Goal: Task Accomplishment & Management: Use online tool/utility

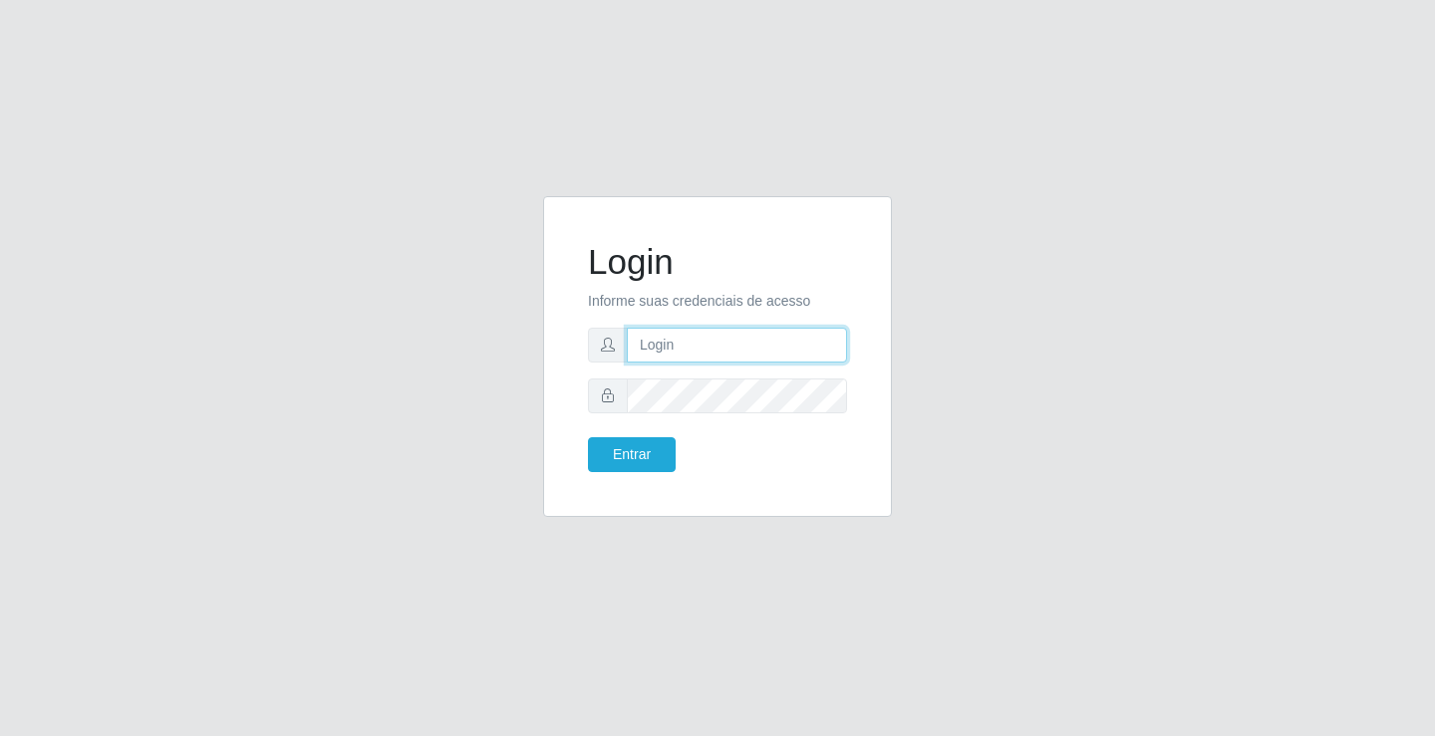
click at [686, 339] on input "text" at bounding box center [737, 345] width 220 height 35
type input "[PERSON_NAME]"
click at [588, 437] on button "Entrar" at bounding box center [632, 454] width 88 height 35
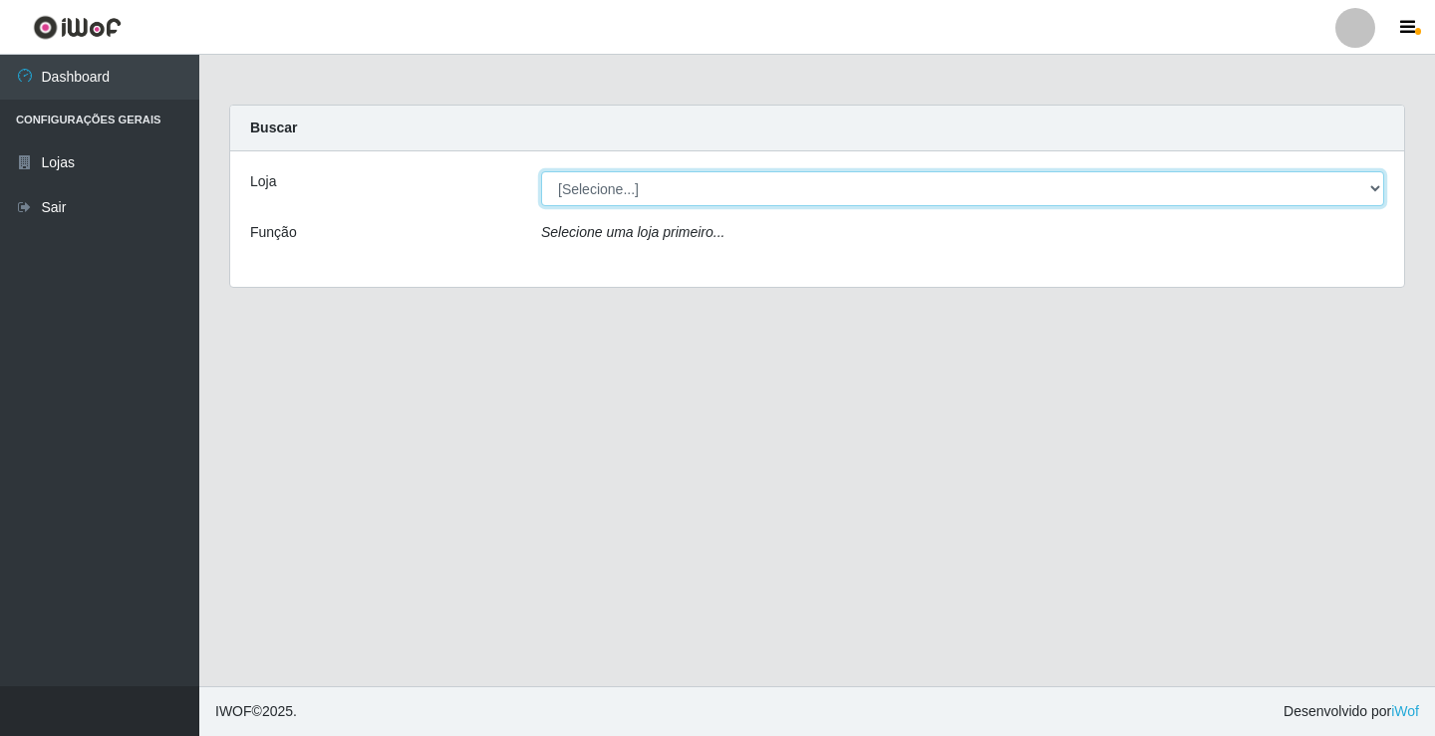
click at [746, 184] on select "[Selecione...] Ideal - Conceição" at bounding box center [962, 188] width 843 height 35
select select "231"
click at [541, 171] on select "[Selecione...] Ideal - Conceição" at bounding box center [962, 188] width 843 height 35
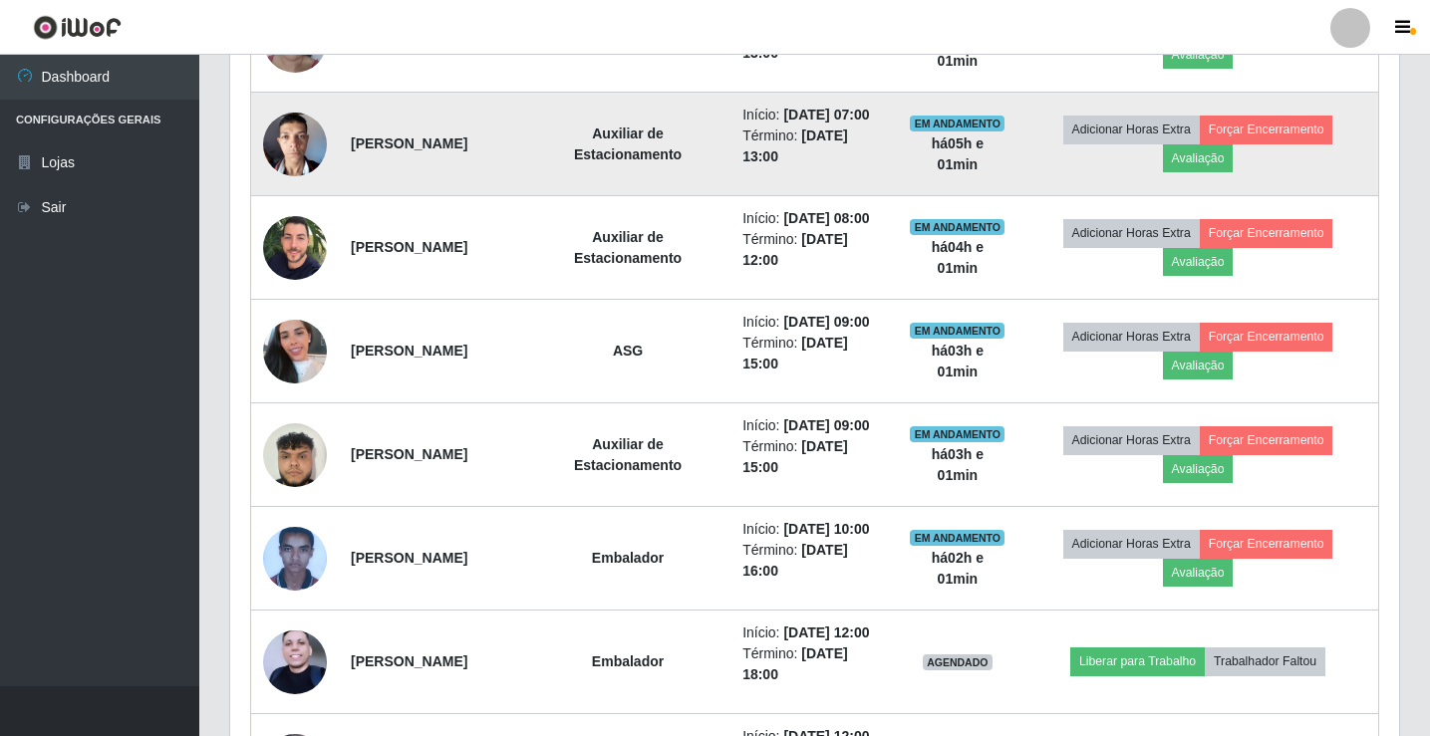
scroll to position [897, 0]
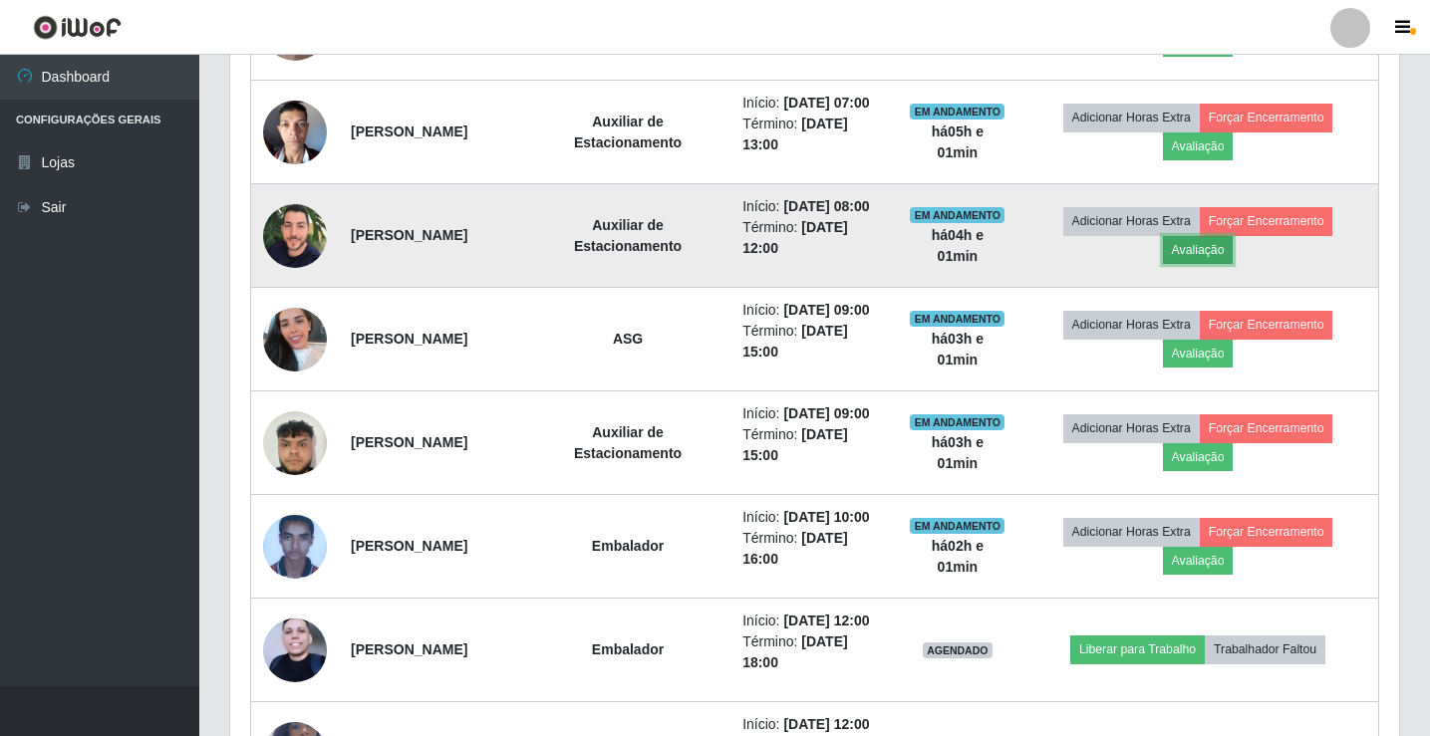
click at [1209, 264] on button "Avaliação" at bounding box center [1198, 250] width 71 height 28
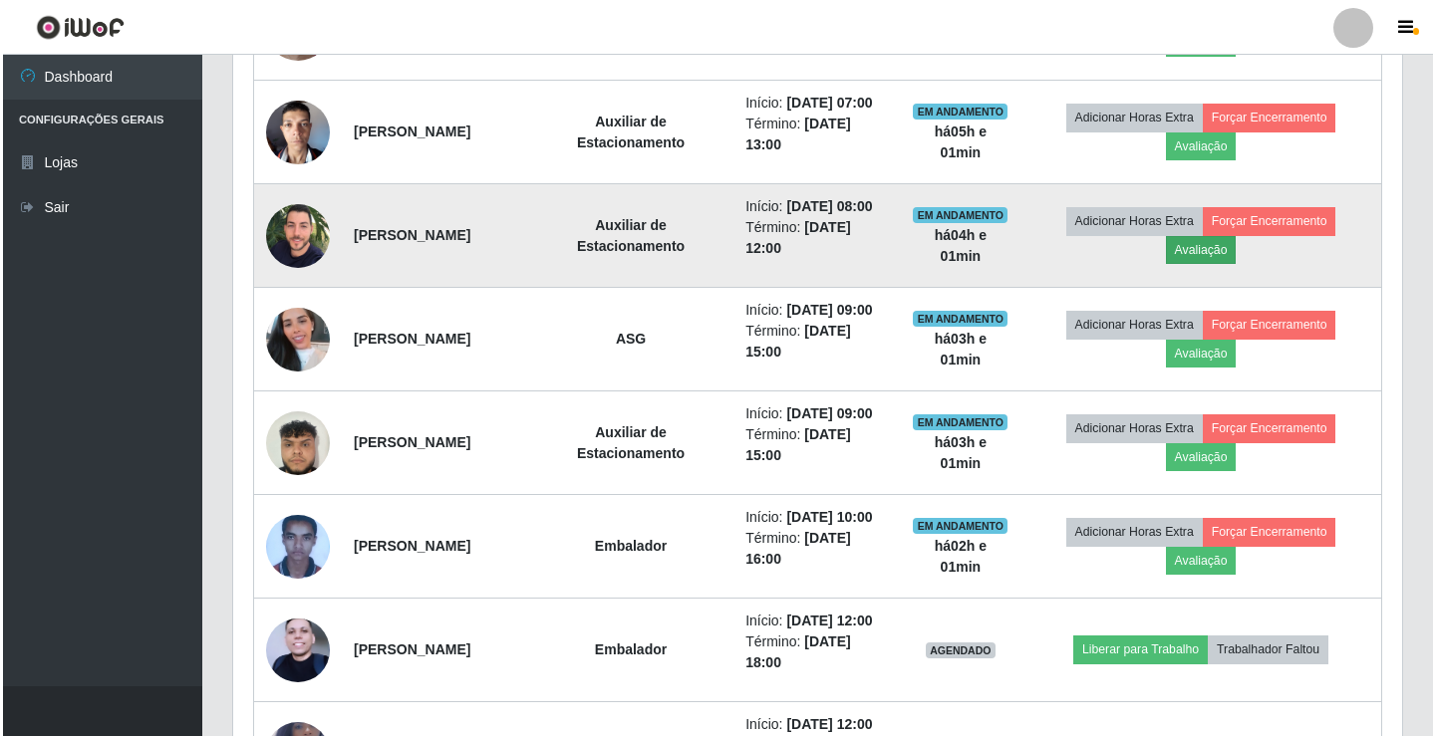
scroll to position [414, 1159]
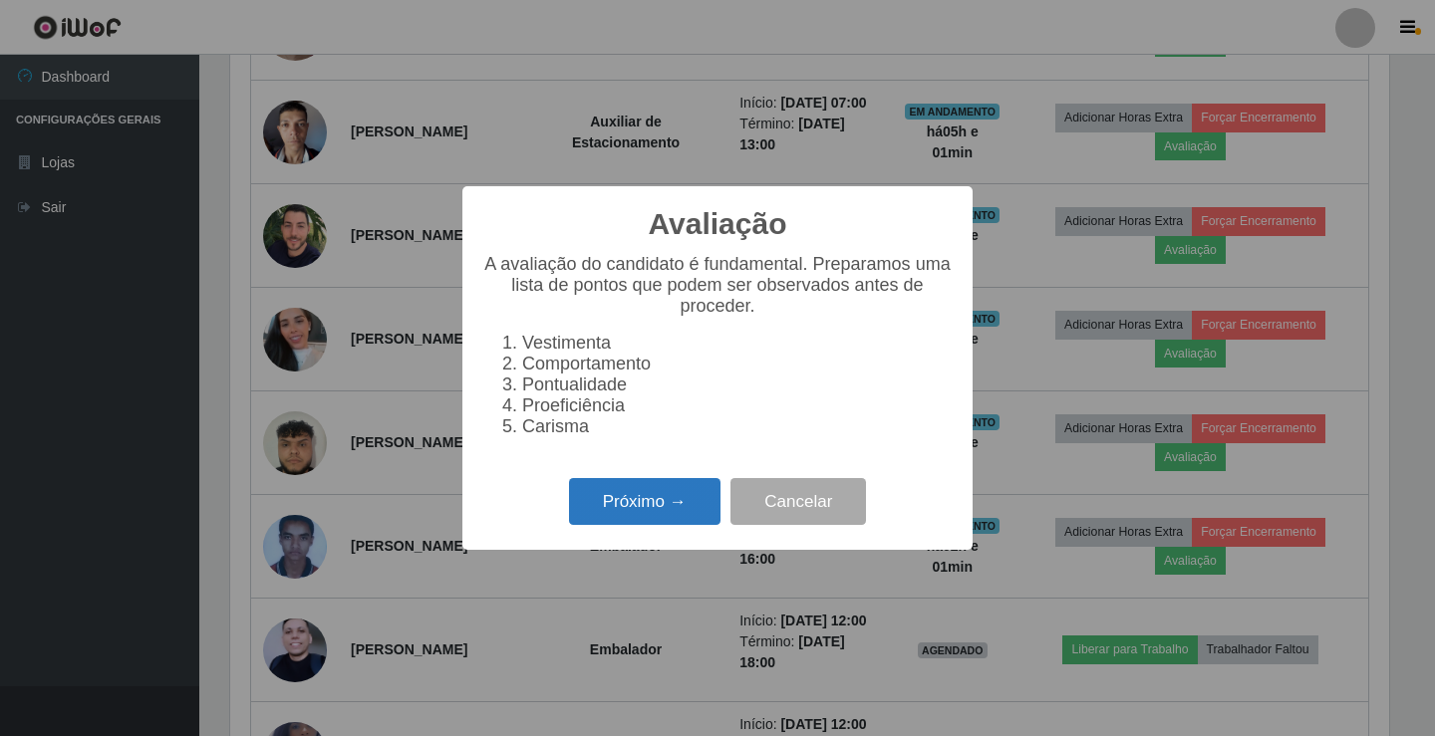
click at [636, 517] on button "Próximo →" at bounding box center [644, 501] width 151 height 47
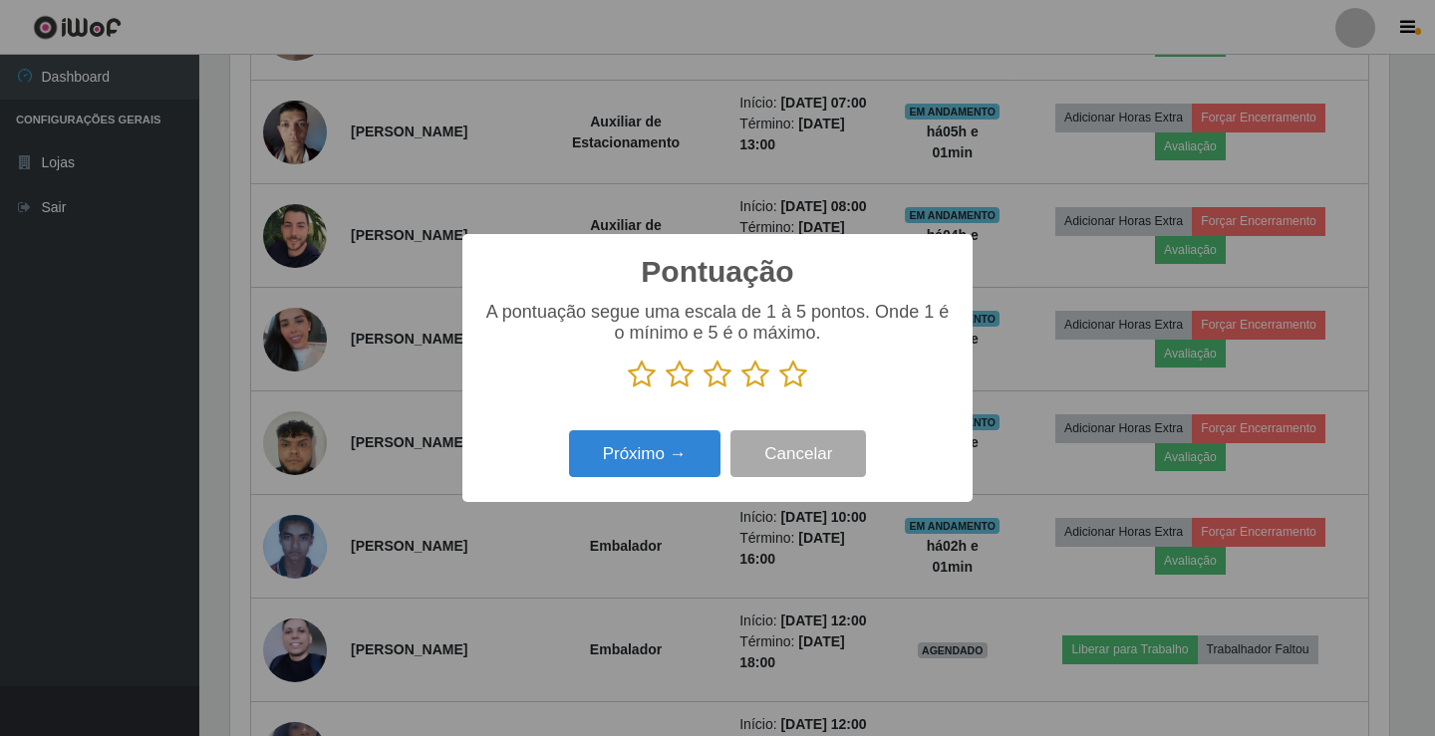
drag, startPoint x: 722, startPoint y: 364, endPoint x: 714, endPoint y: 392, distance: 29.0
click at [721, 365] on icon at bounding box center [718, 375] width 28 height 30
click at [704, 390] on input "radio" at bounding box center [704, 390] width 0 height 0
click at [691, 441] on button "Próximo →" at bounding box center [644, 453] width 151 height 47
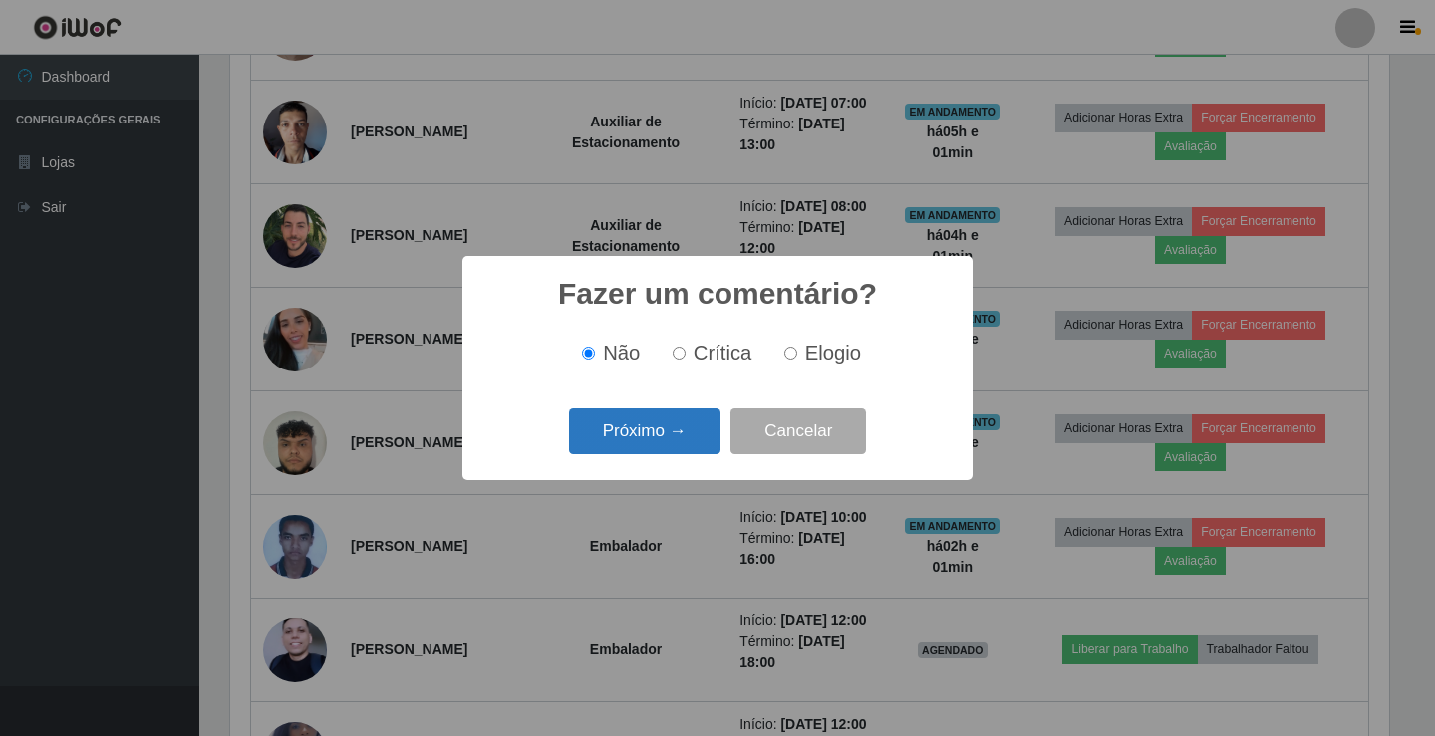
click at [691, 448] on button "Próximo →" at bounding box center [644, 432] width 151 height 47
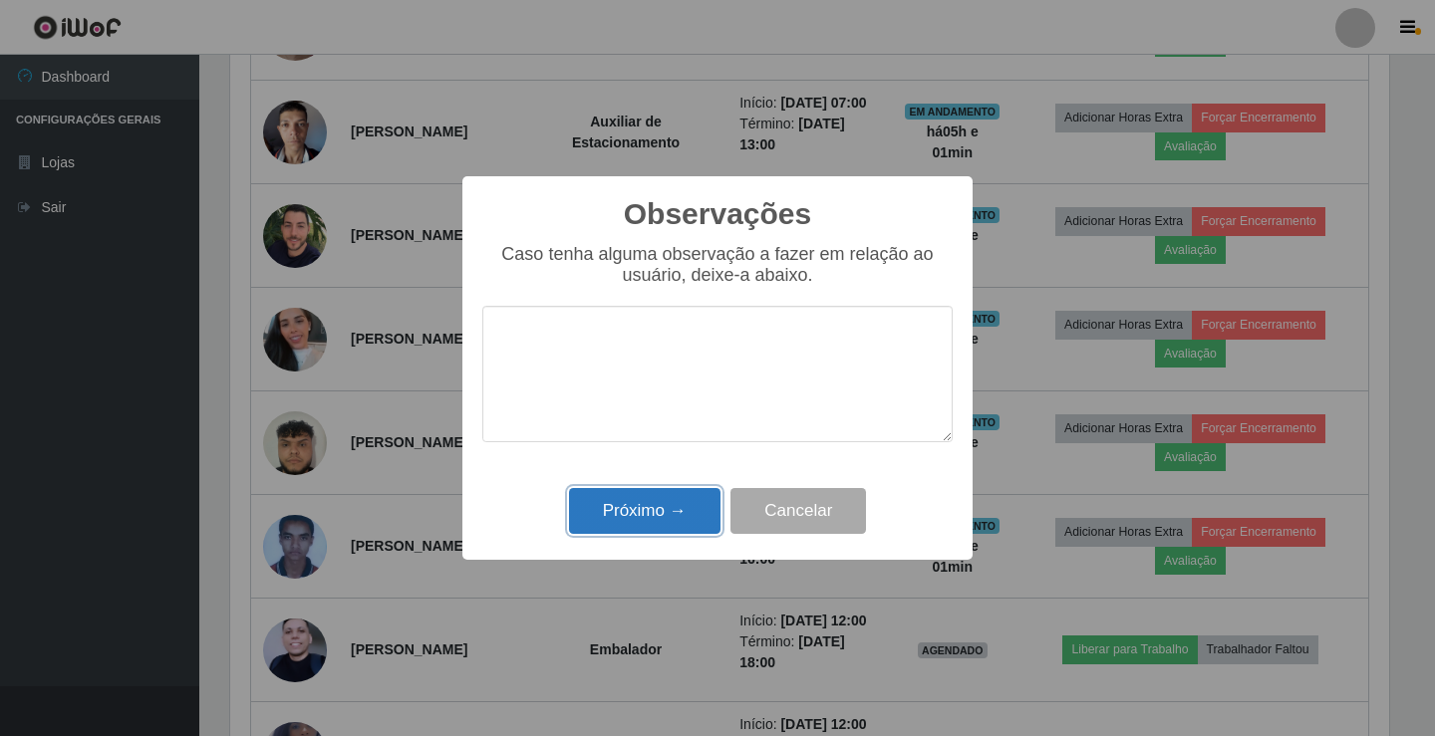
click at [687, 506] on button "Próximo →" at bounding box center [644, 511] width 151 height 47
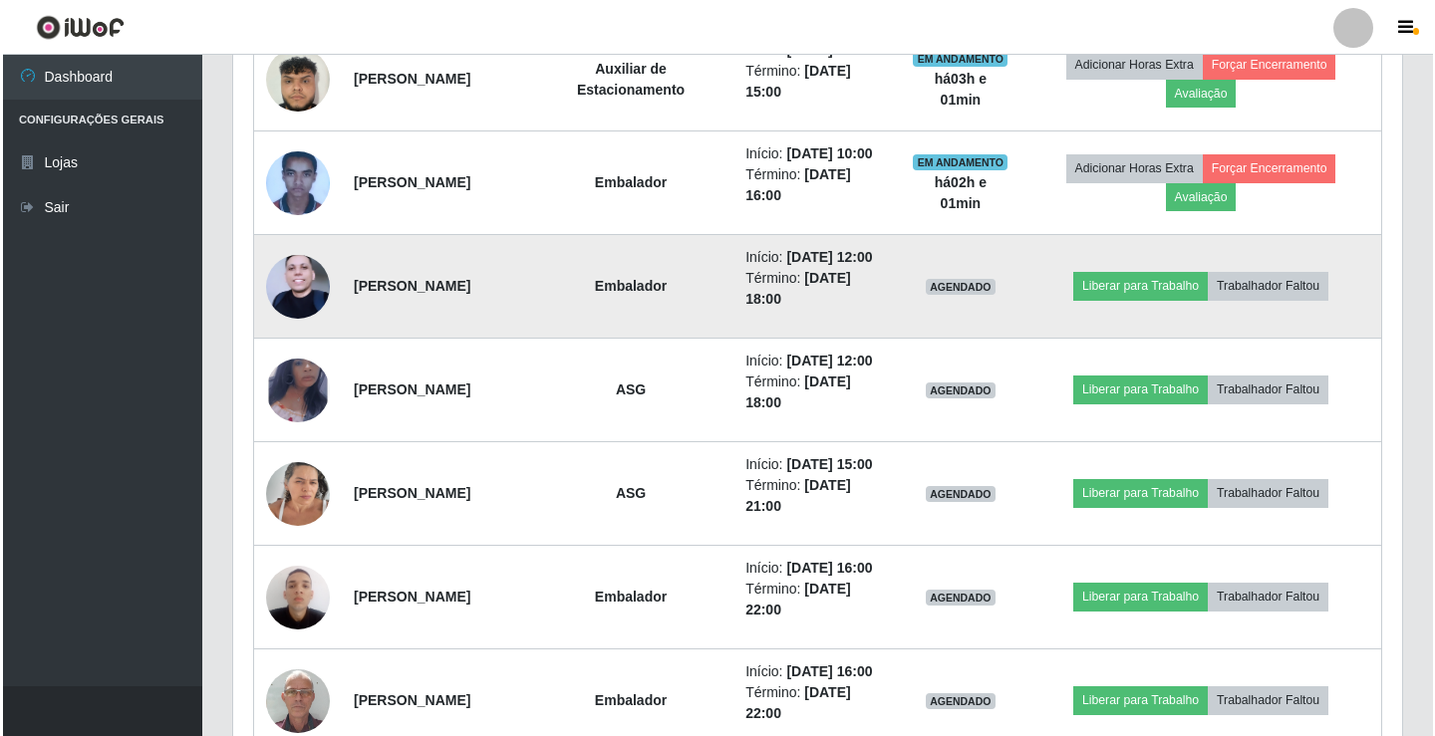
scroll to position [1295, 0]
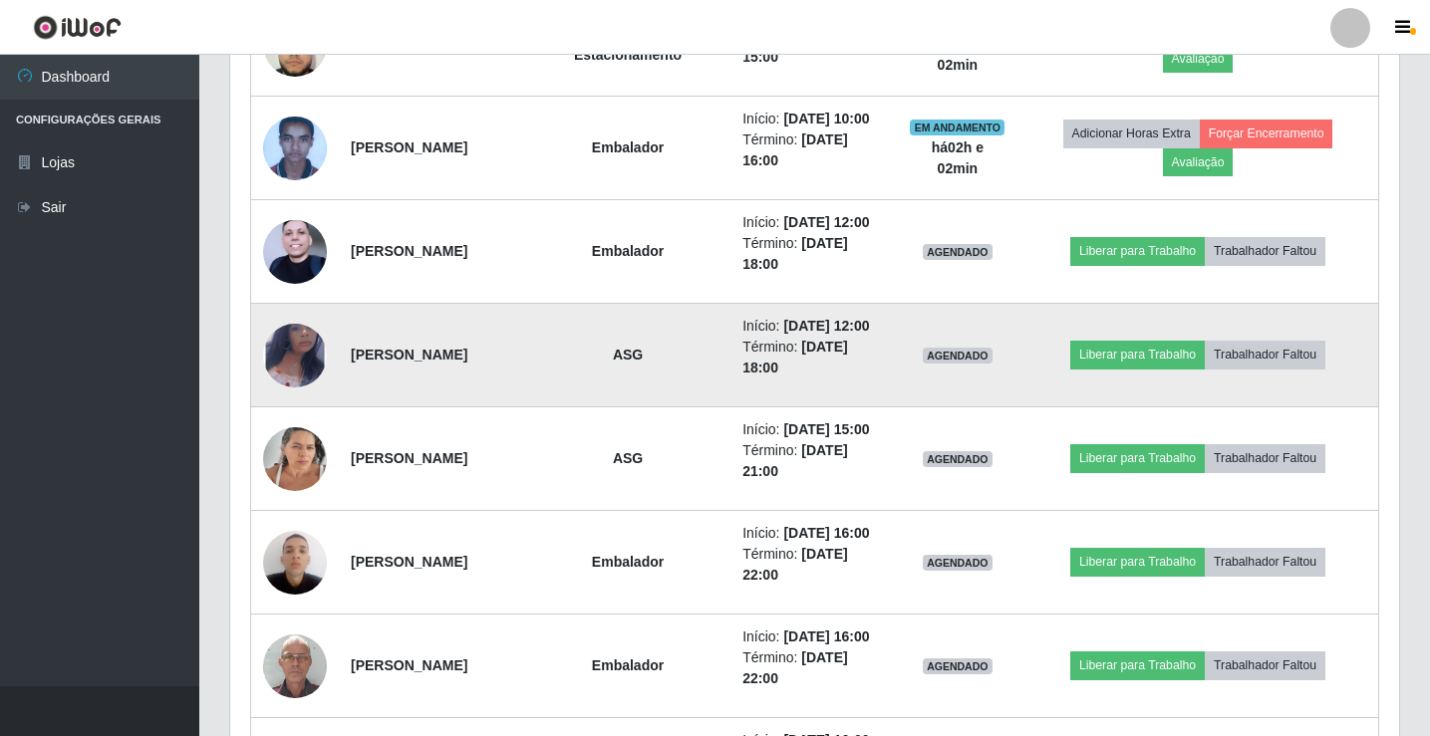
click at [291, 407] on img at bounding box center [295, 355] width 64 height 104
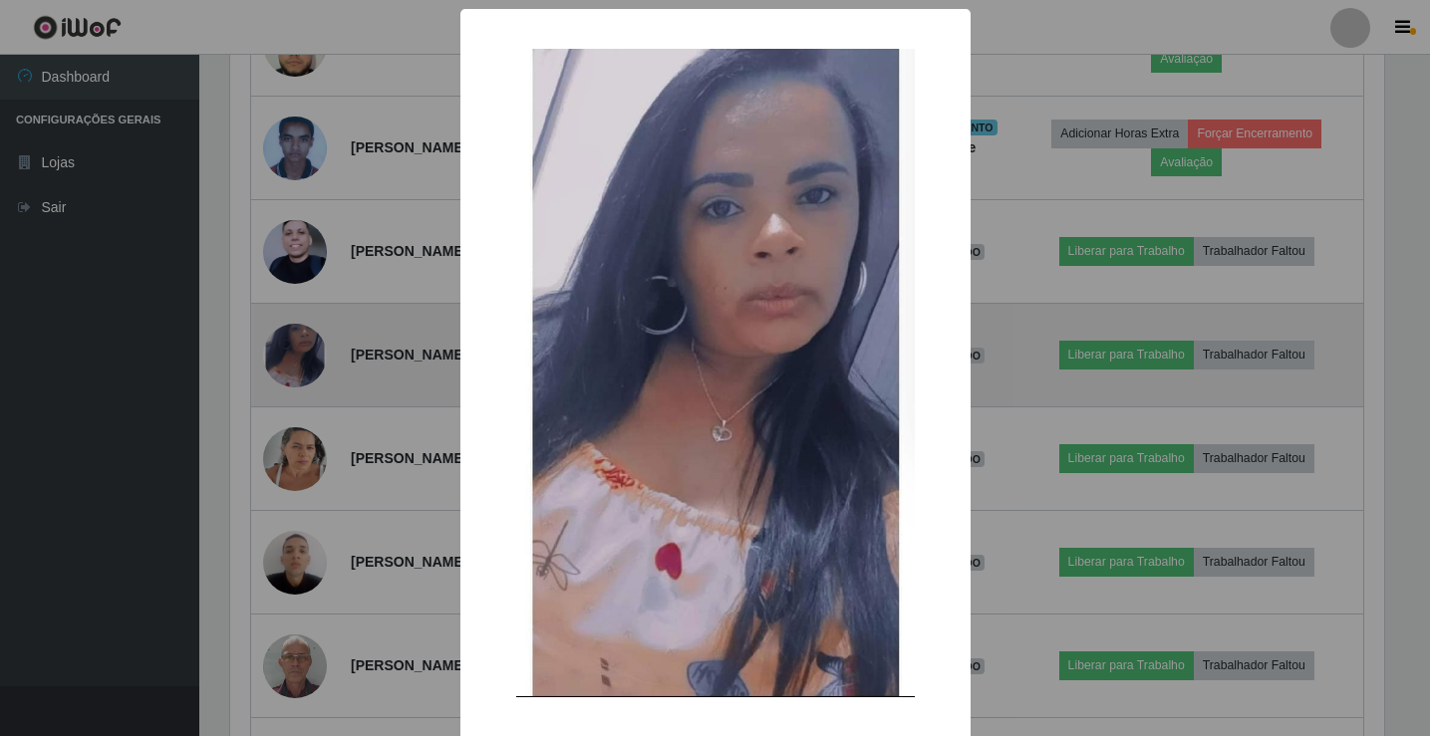
scroll to position [414, 1159]
click at [291, 528] on div "× OK Cancel" at bounding box center [717, 368] width 1435 height 736
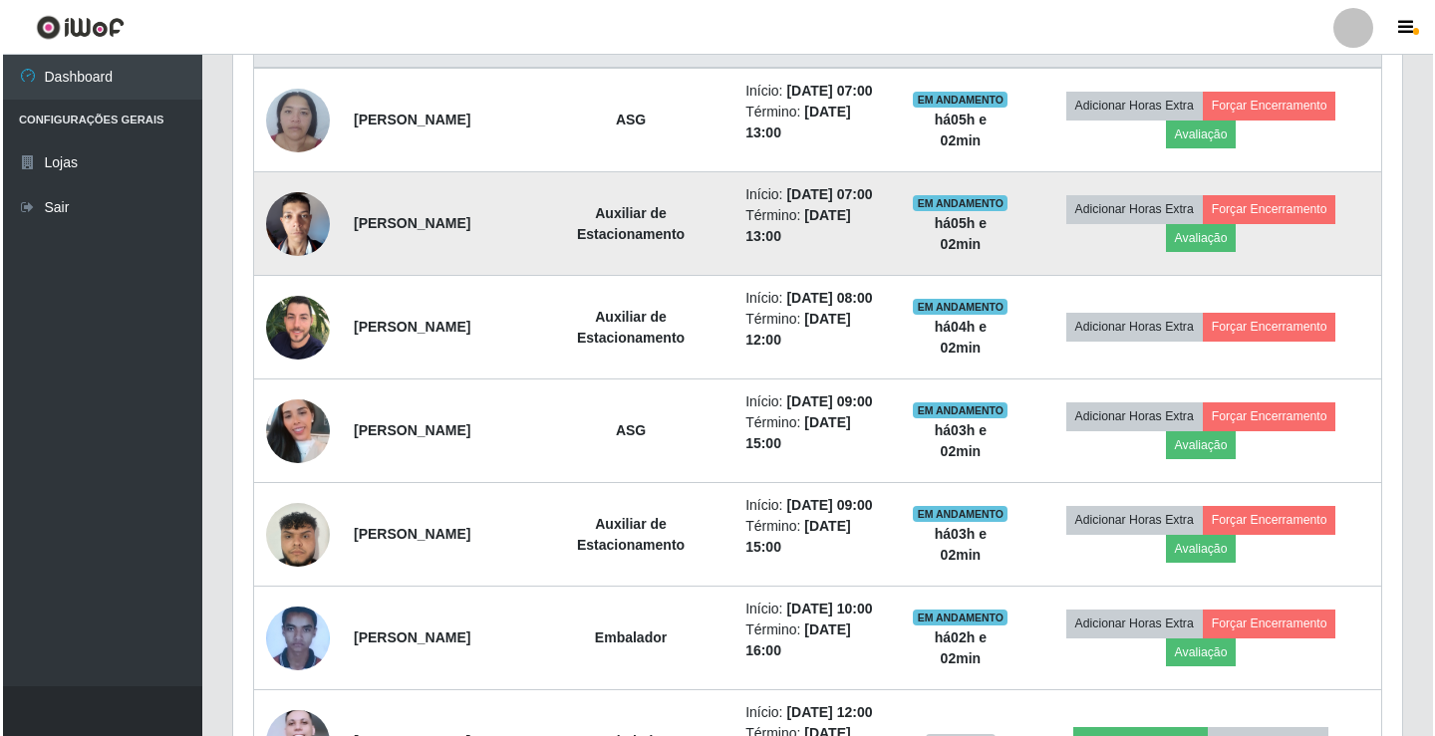
scroll to position [797, 0]
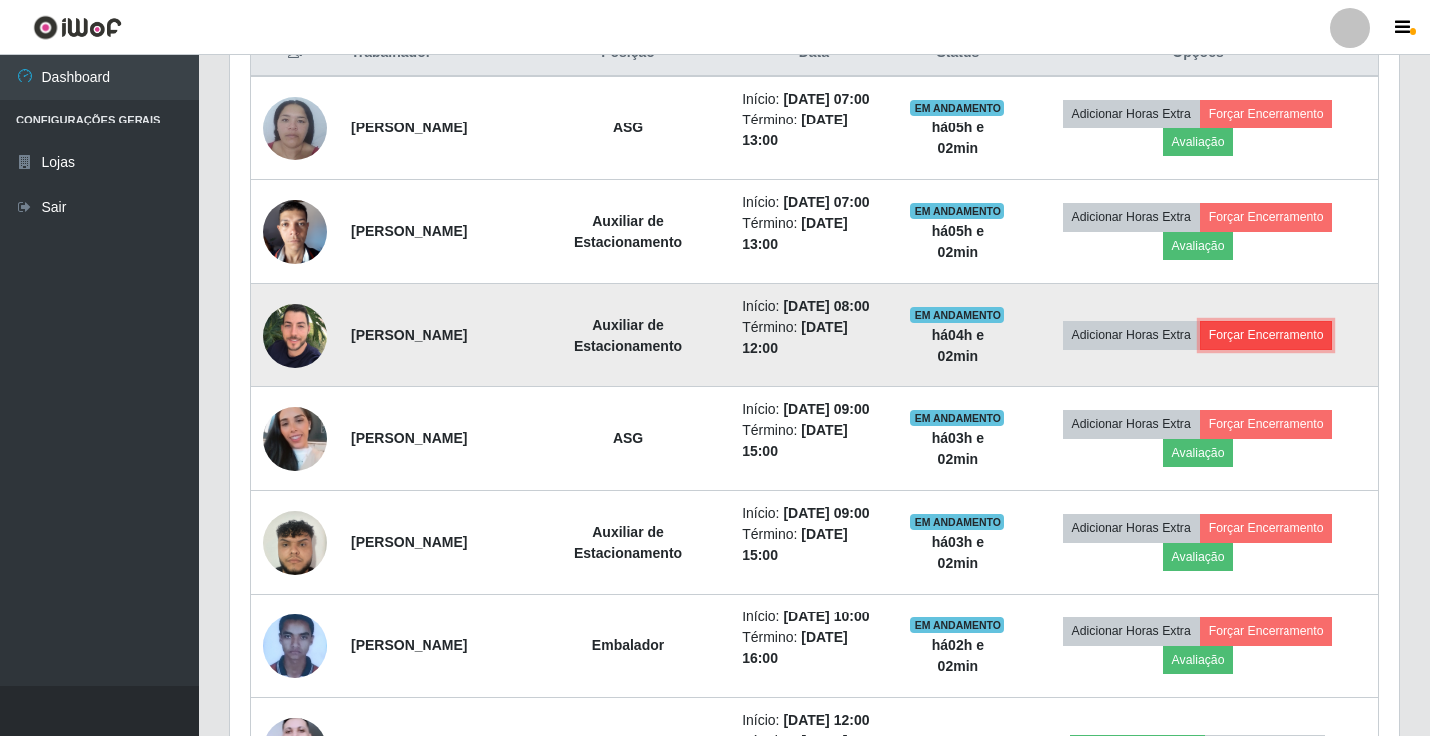
click at [1316, 349] on button "Forçar Encerramento" at bounding box center [1267, 335] width 134 height 28
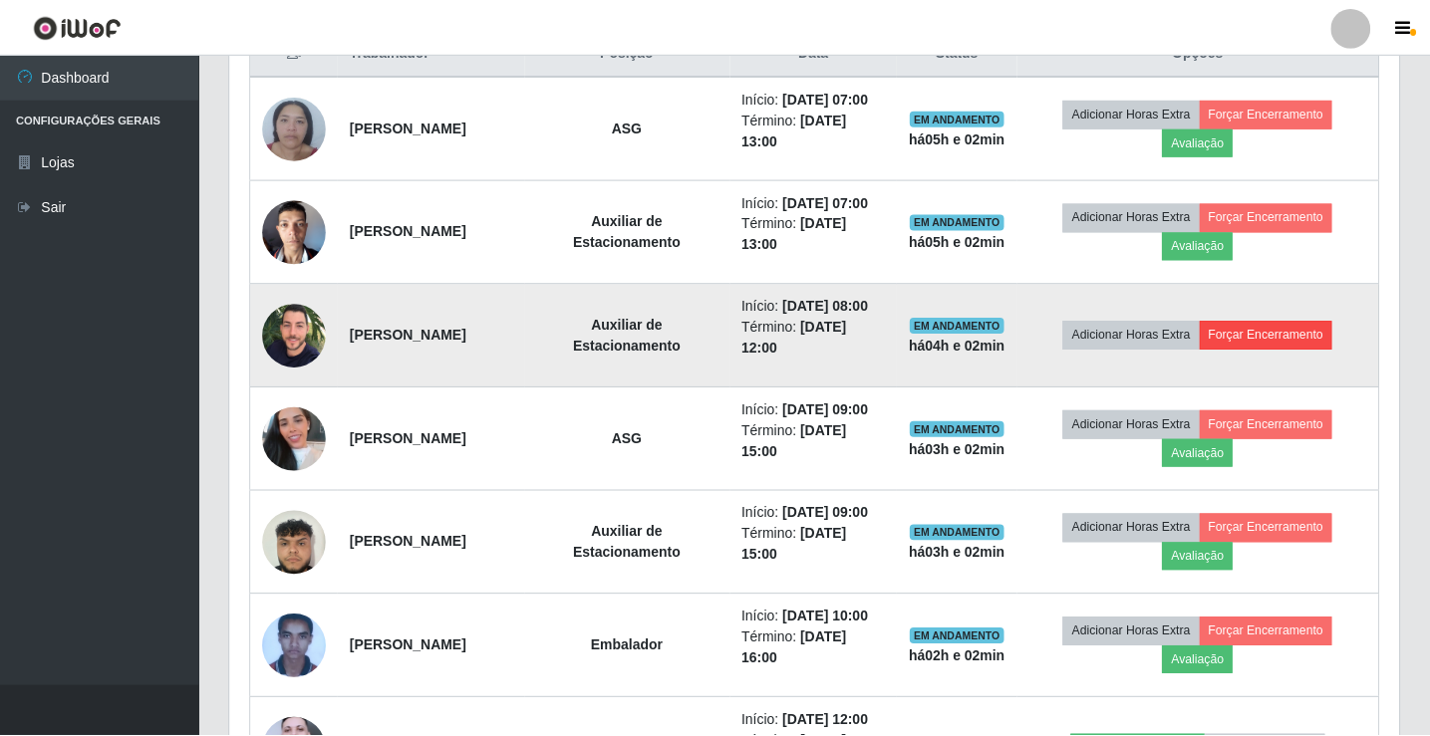
scroll to position [414, 1159]
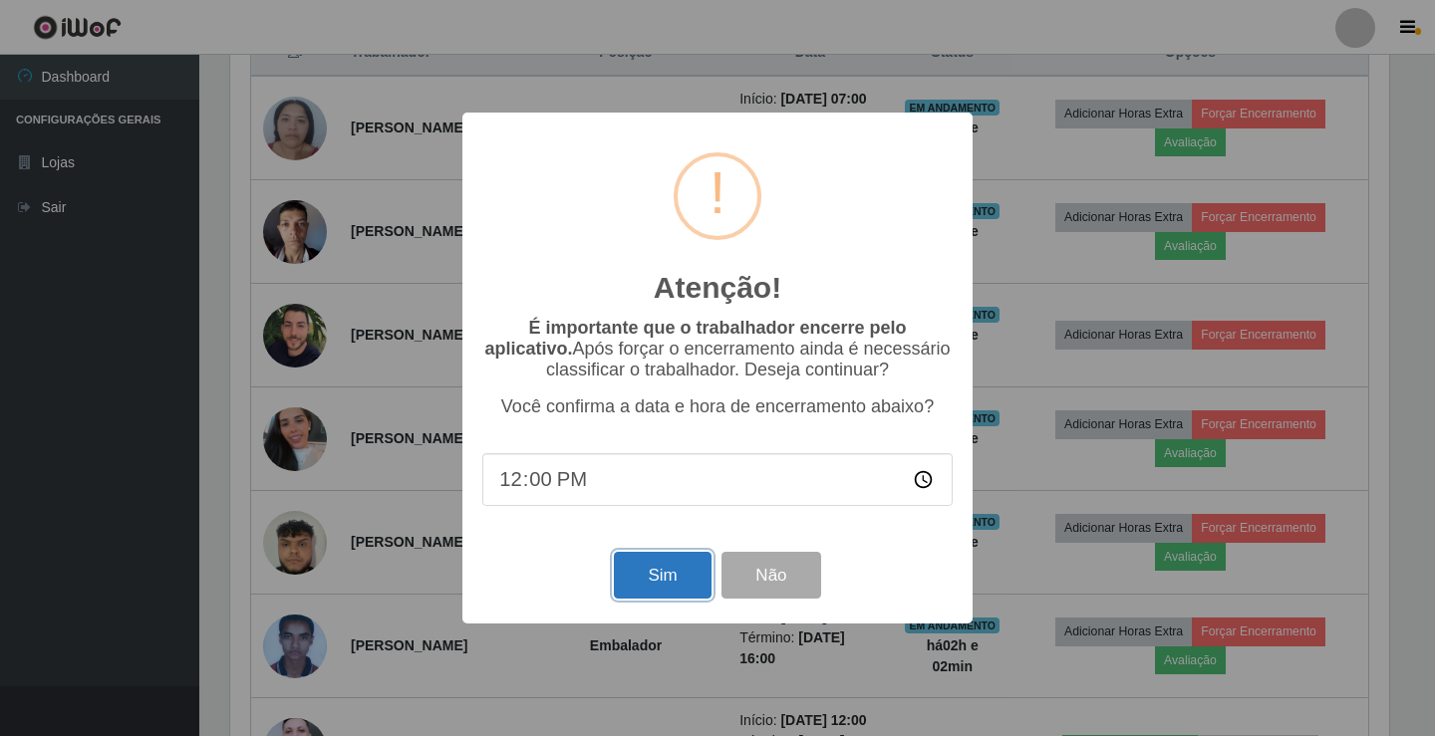
click at [685, 579] on button "Sim" at bounding box center [662, 575] width 97 height 47
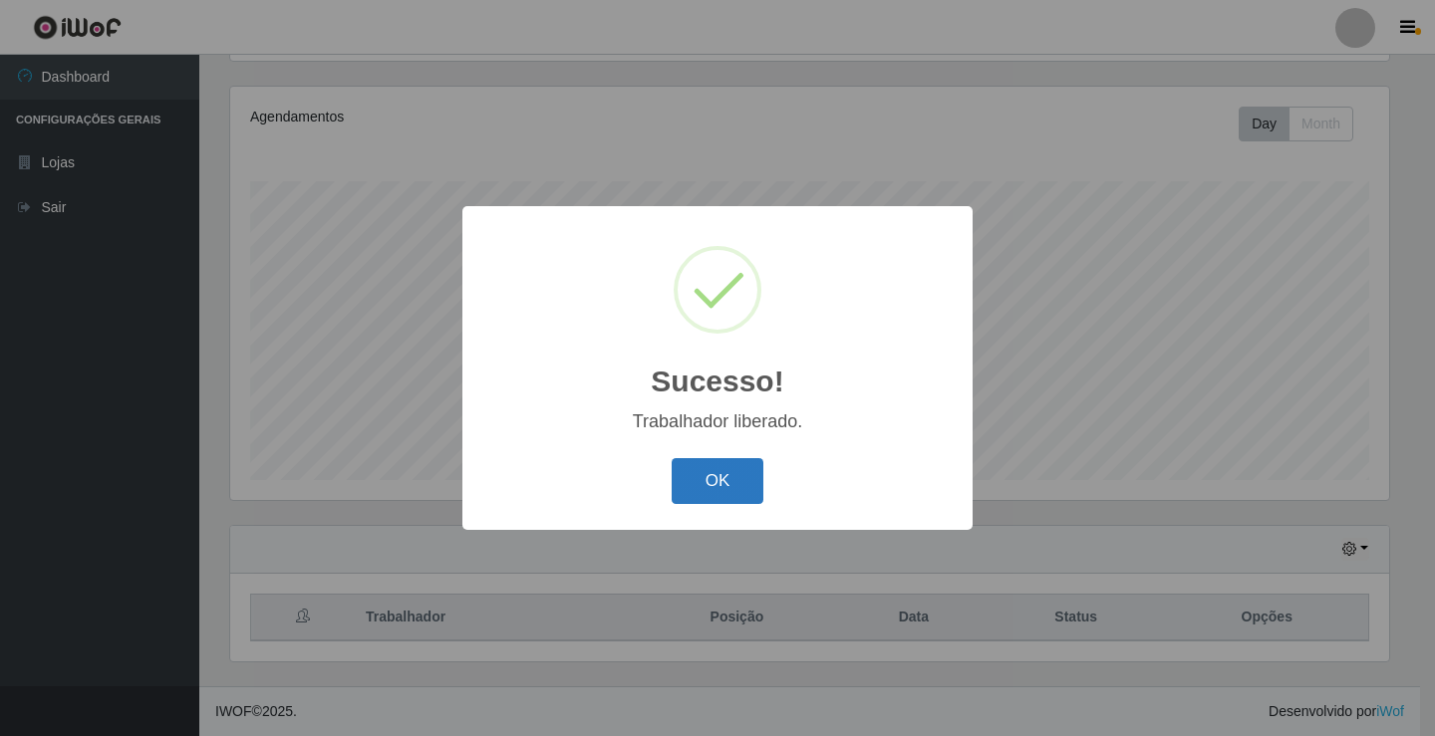
click at [729, 497] on button "OK" at bounding box center [718, 481] width 93 height 47
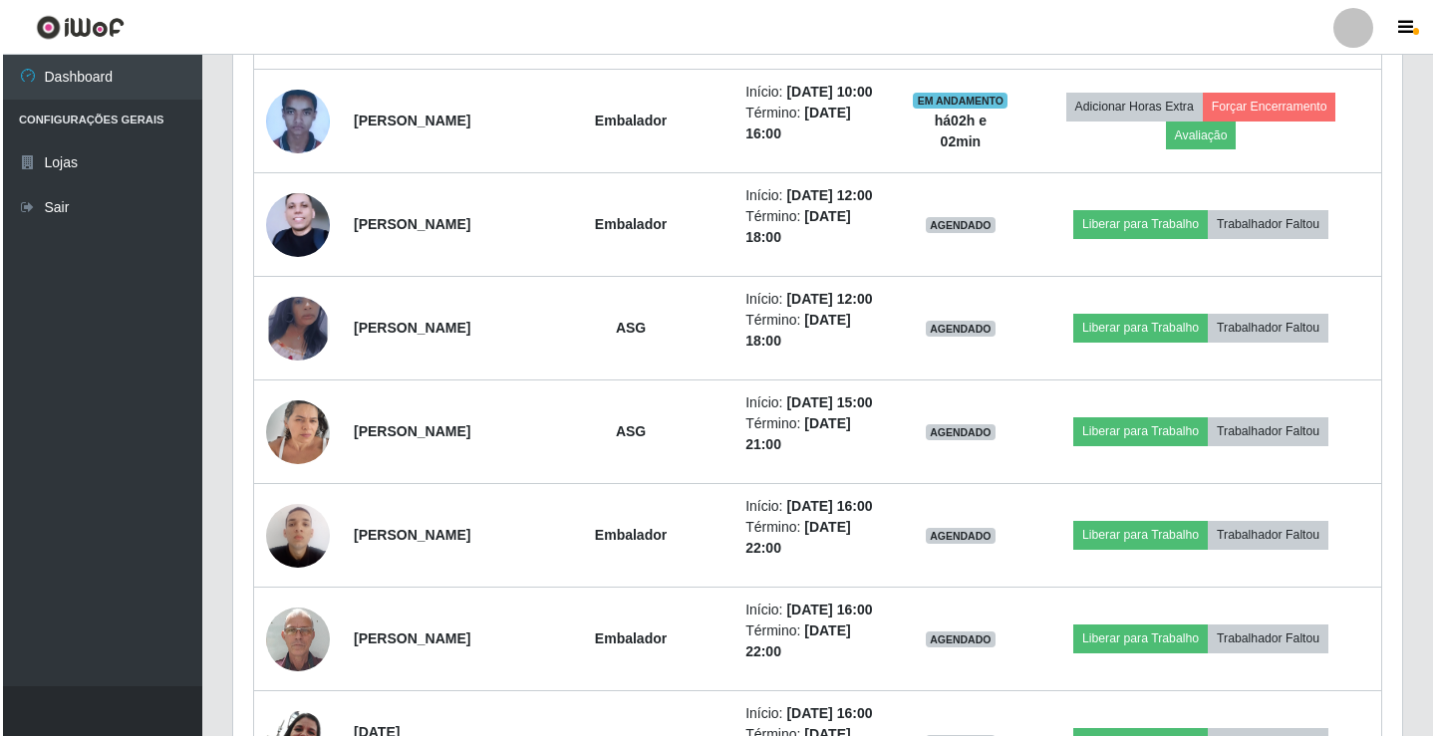
scroll to position [1229, 0]
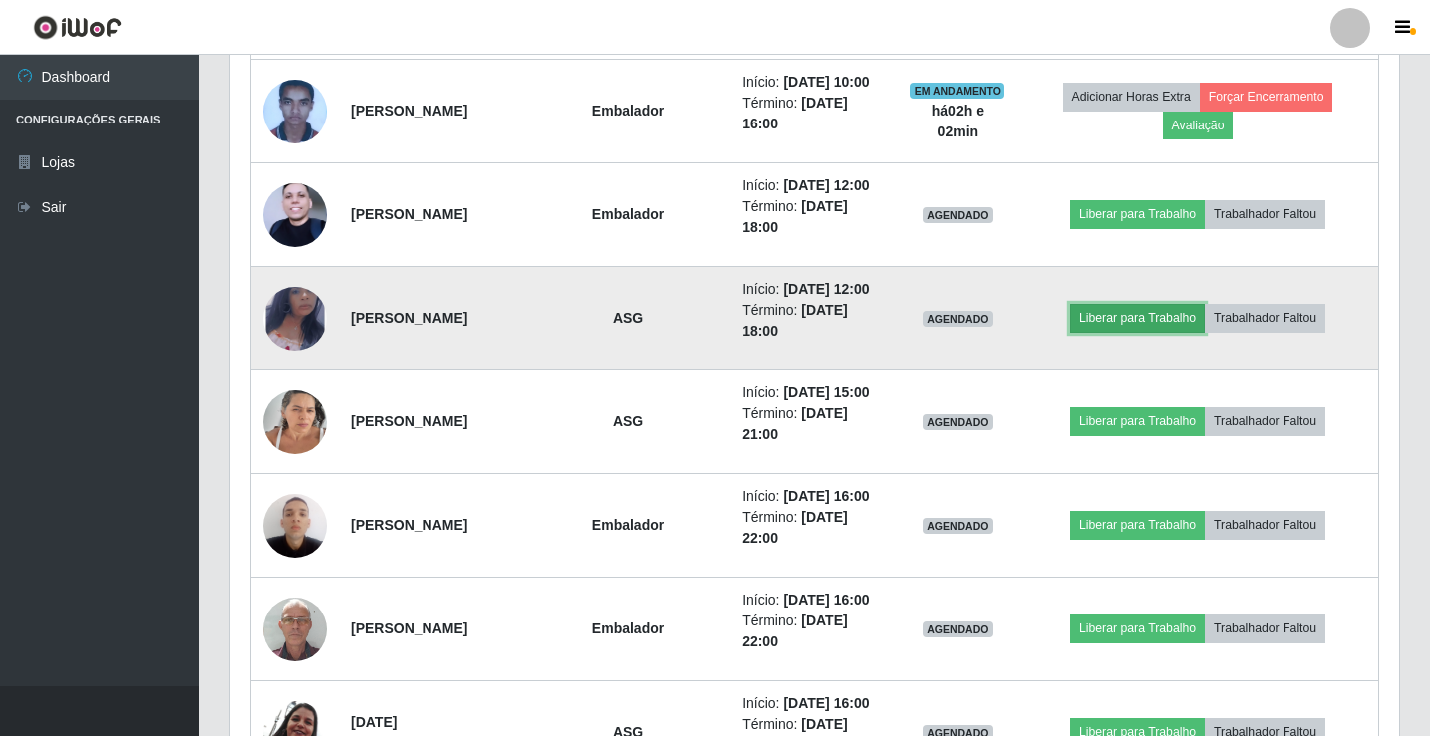
click at [1141, 332] on button "Liberar para Trabalho" at bounding box center [1137, 318] width 135 height 28
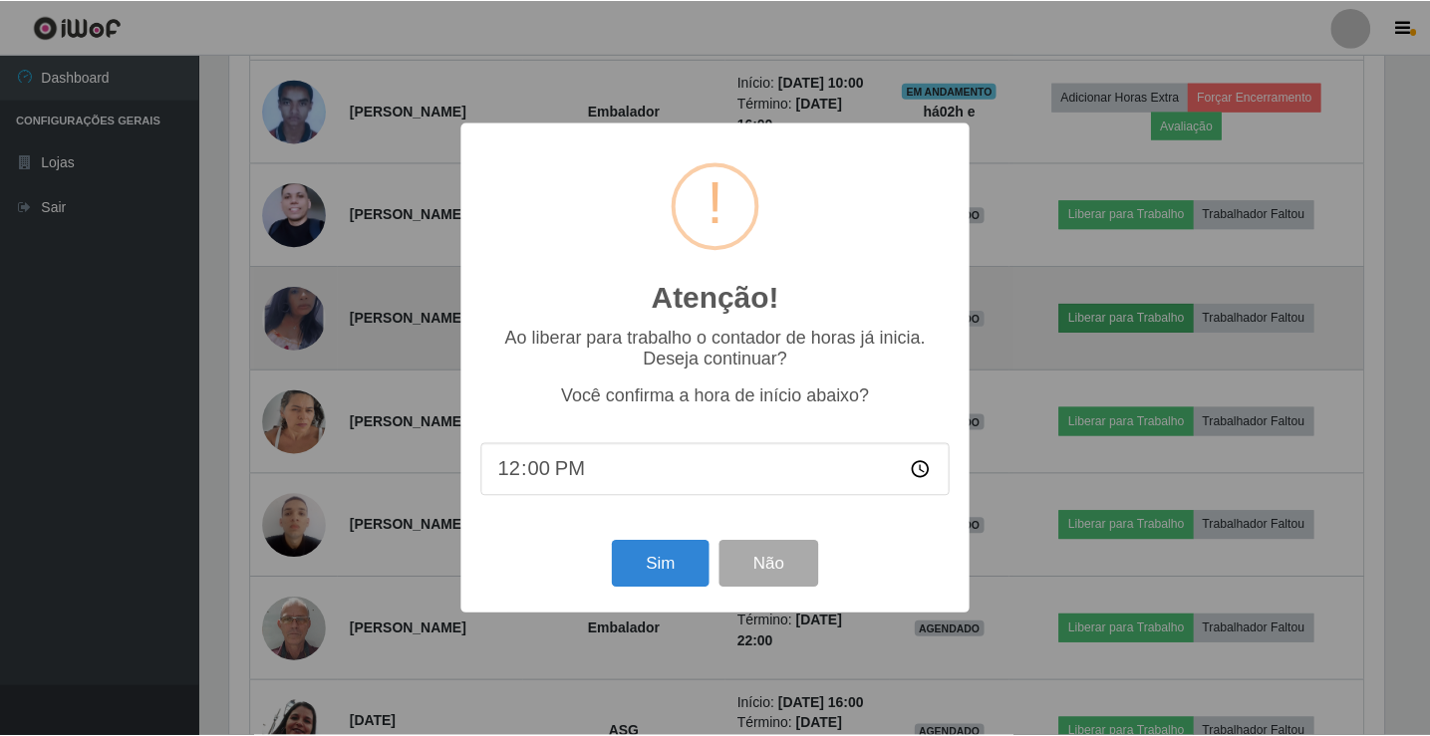
scroll to position [414, 1159]
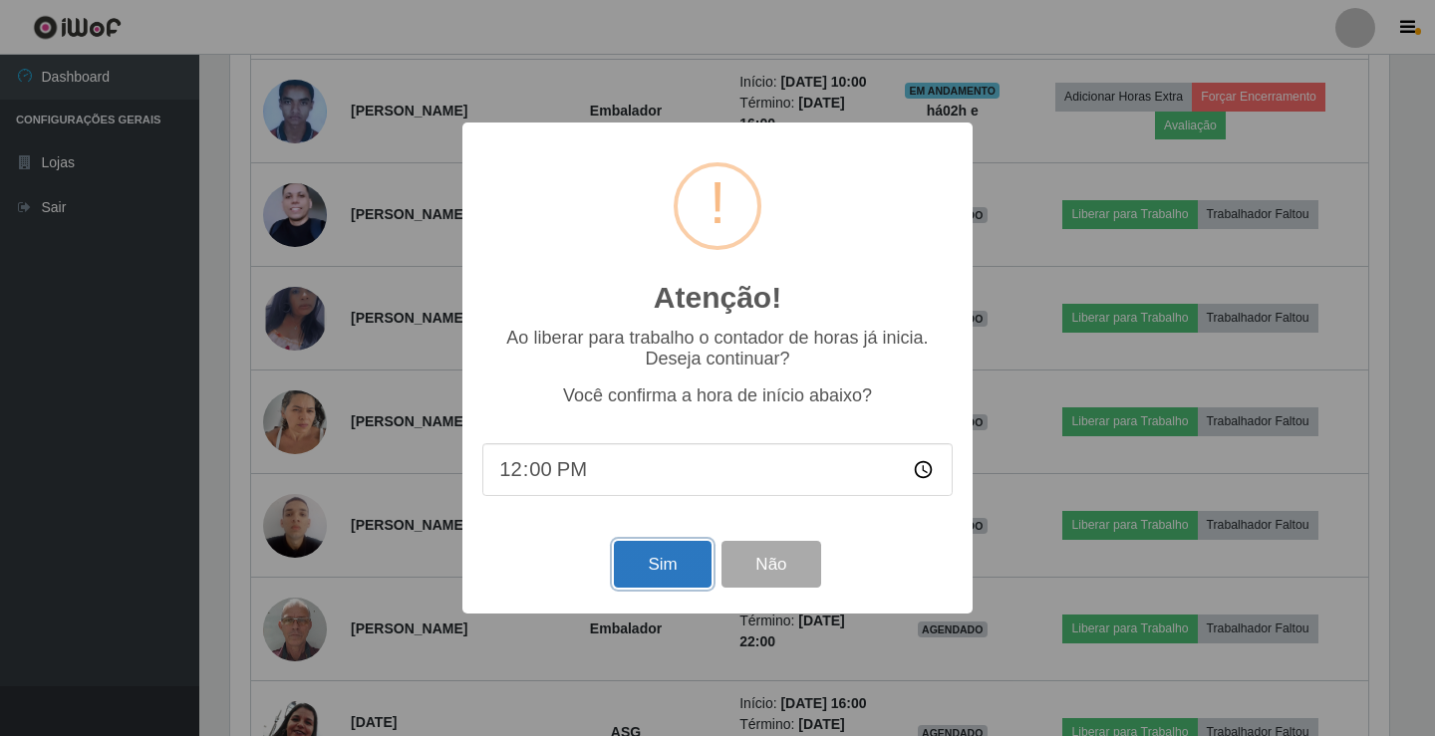
click at [660, 581] on button "Sim" at bounding box center [662, 564] width 97 height 47
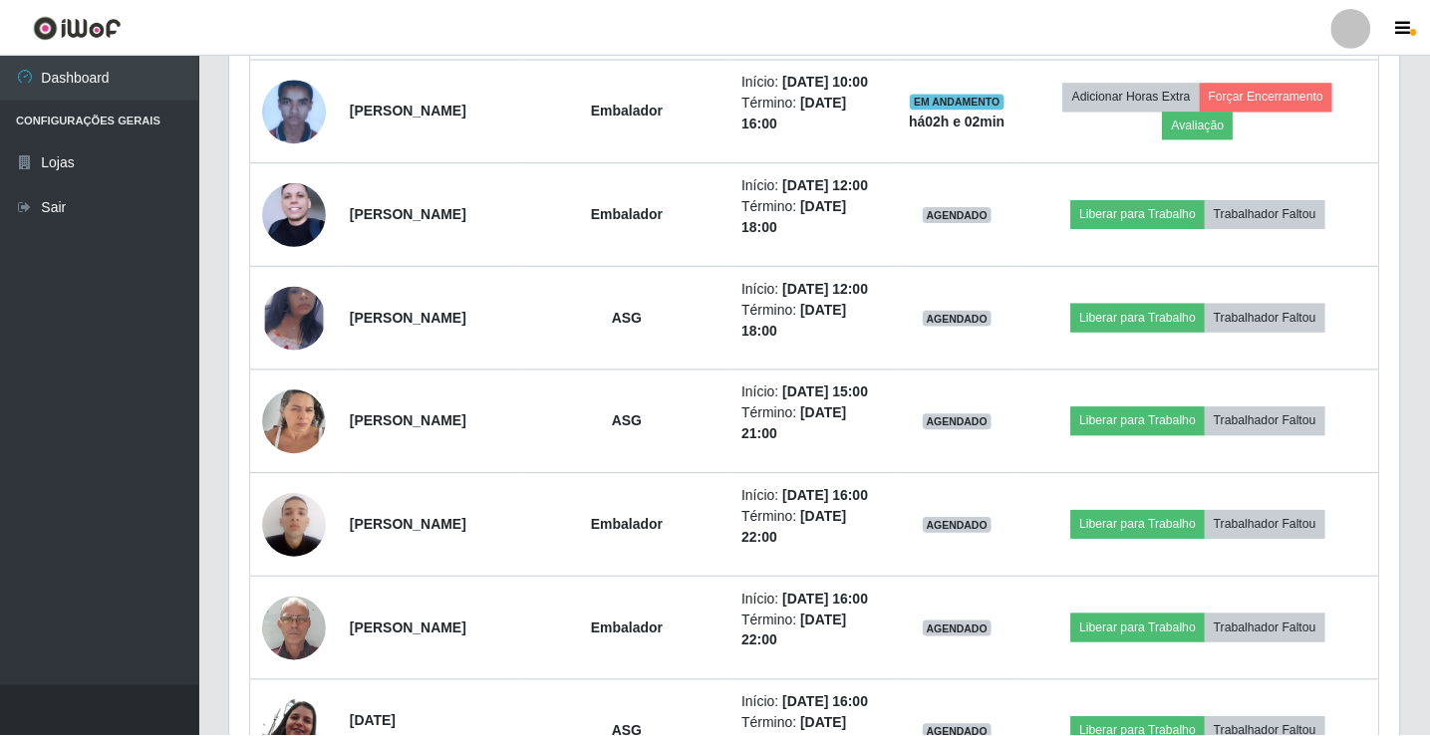
scroll to position [0, 0]
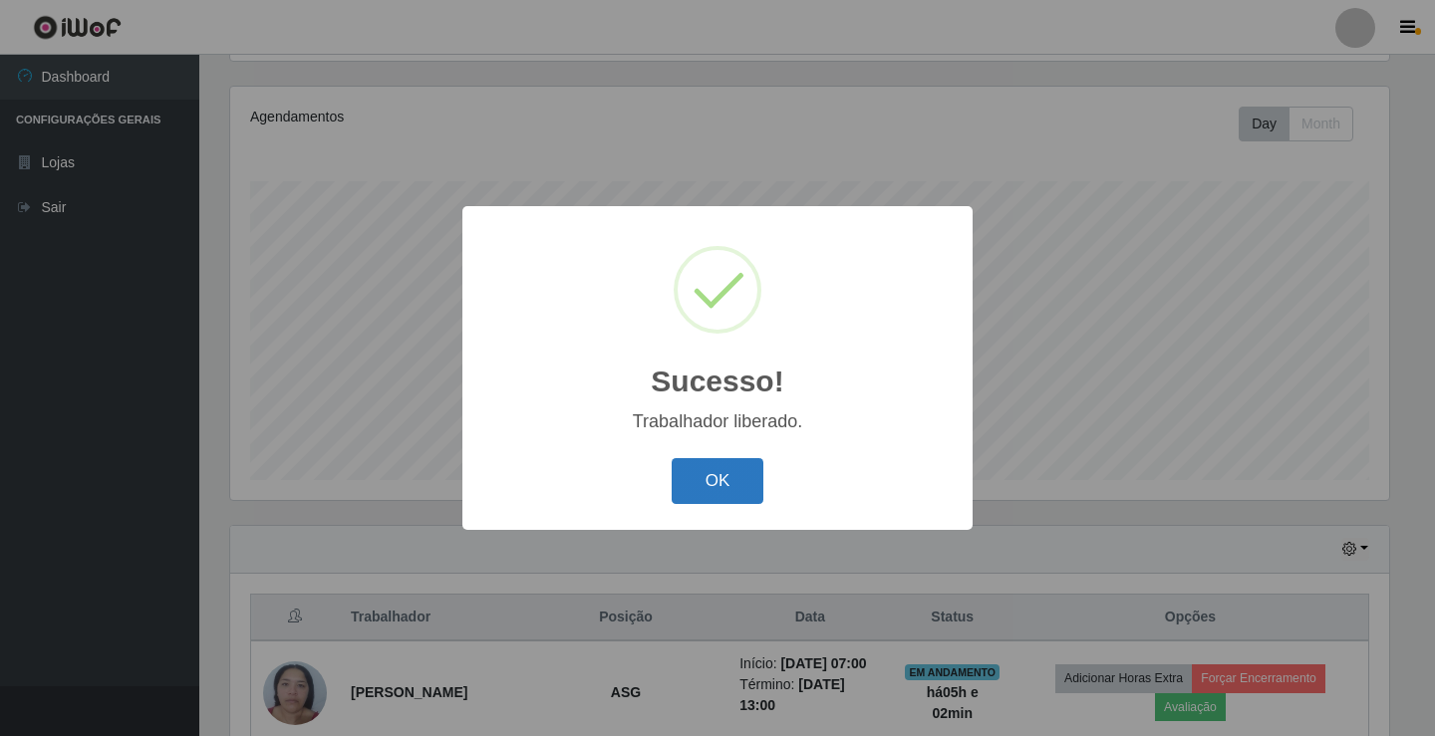
click at [705, 488] on button "OK" at bounding box center [718, 481] width 93 height 47
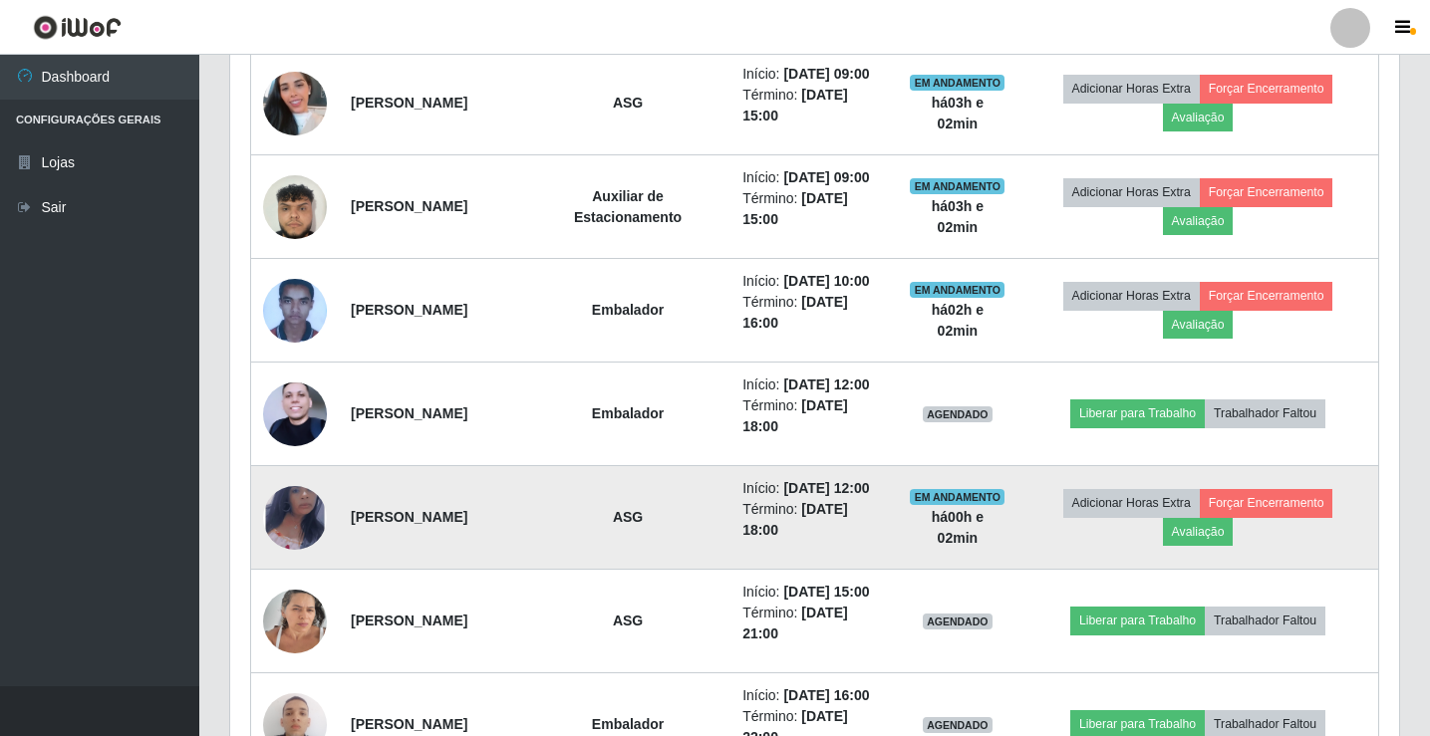
click at [297, 569] on img at bounding box center [295, 517] width 64 height 104
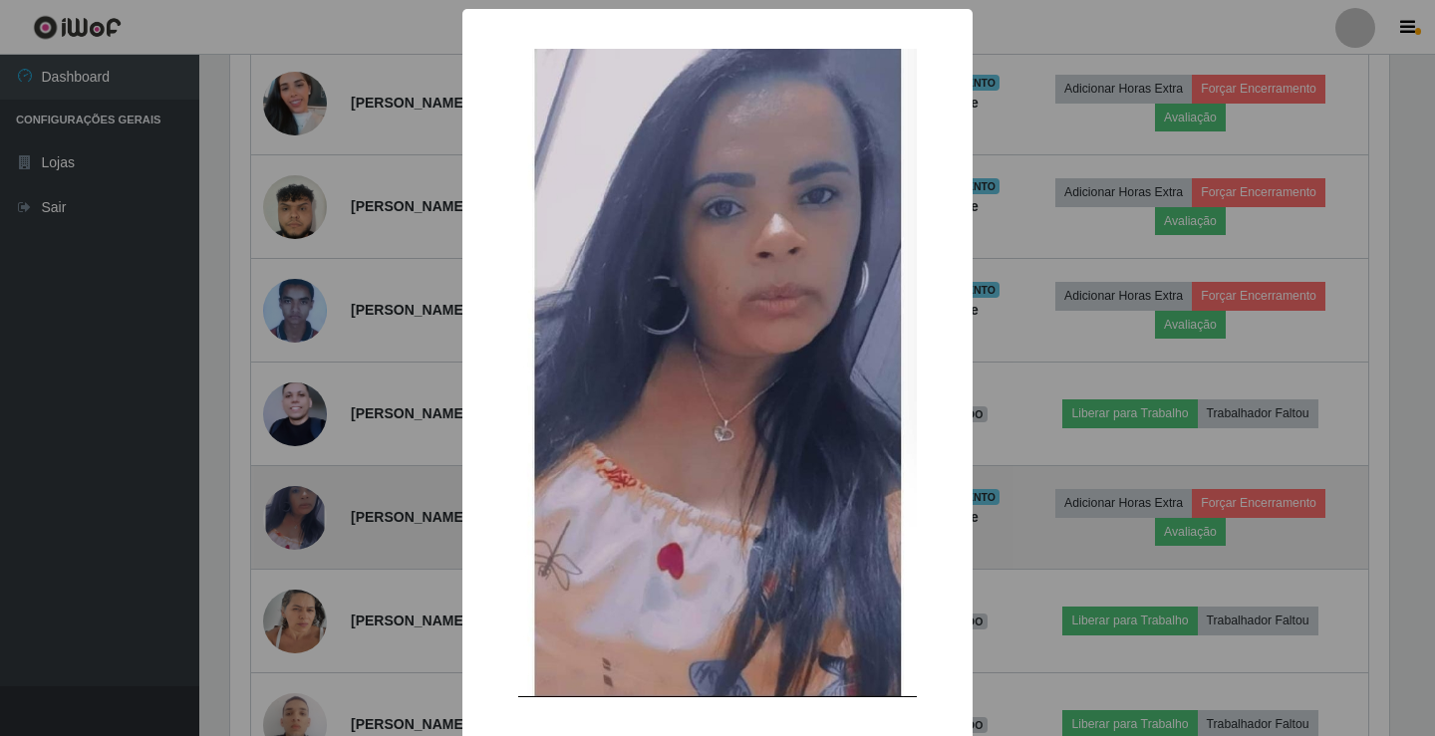
click at [297, 664] on div "× OK Cancel" at bounding box center [717, 368] width 1435 height 736
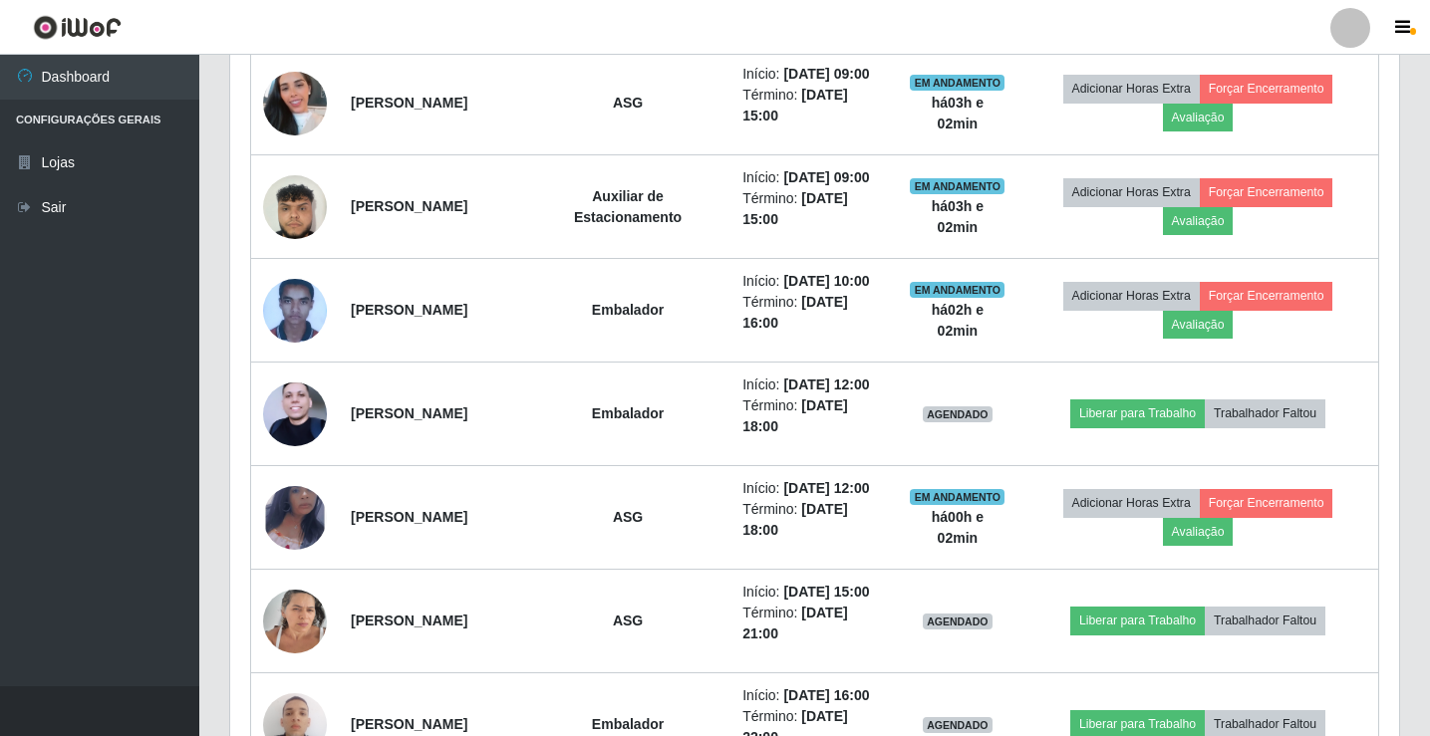
click at [1361, 36] on div at bounding box center [1350, 28] width 40 height 40
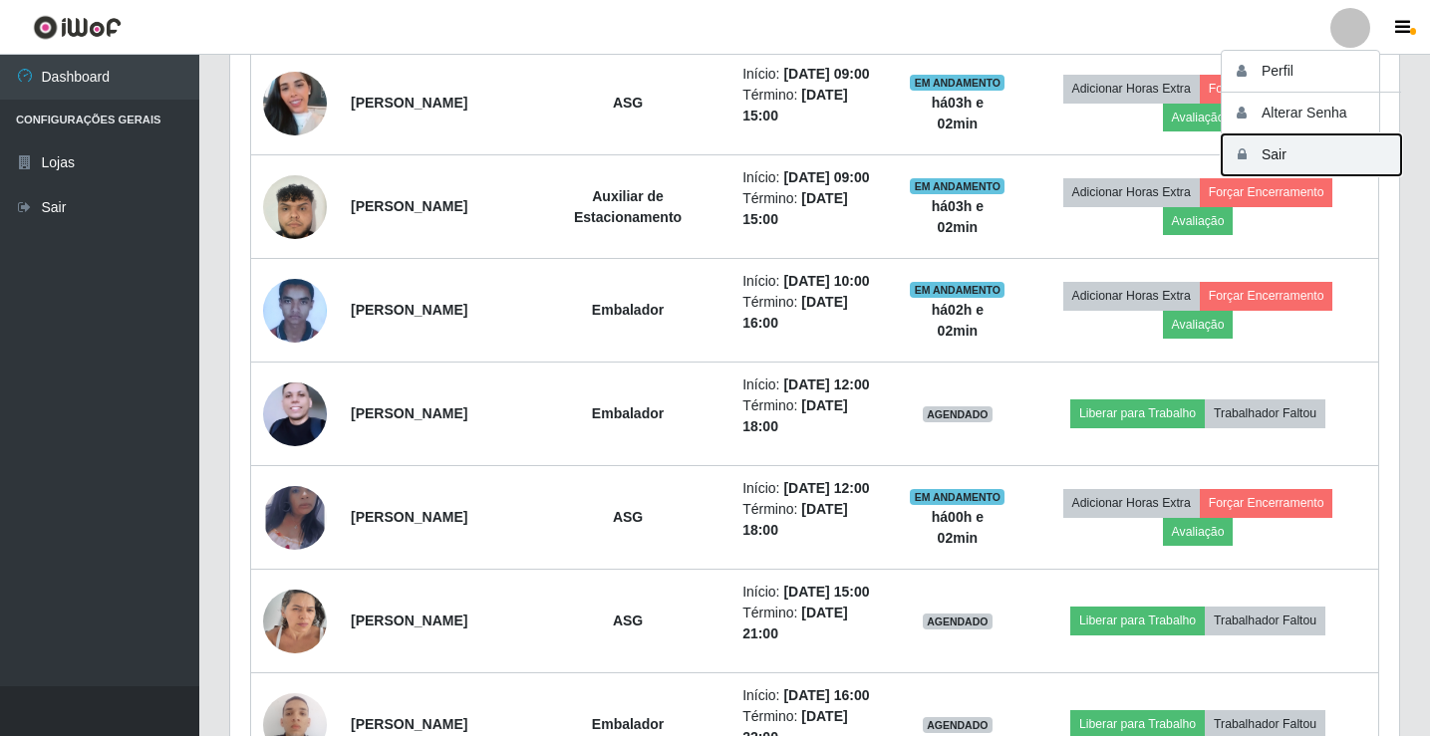
click at [1335, 165] on button "Sair" at bounding box center [1311, 155] width 179 height 41
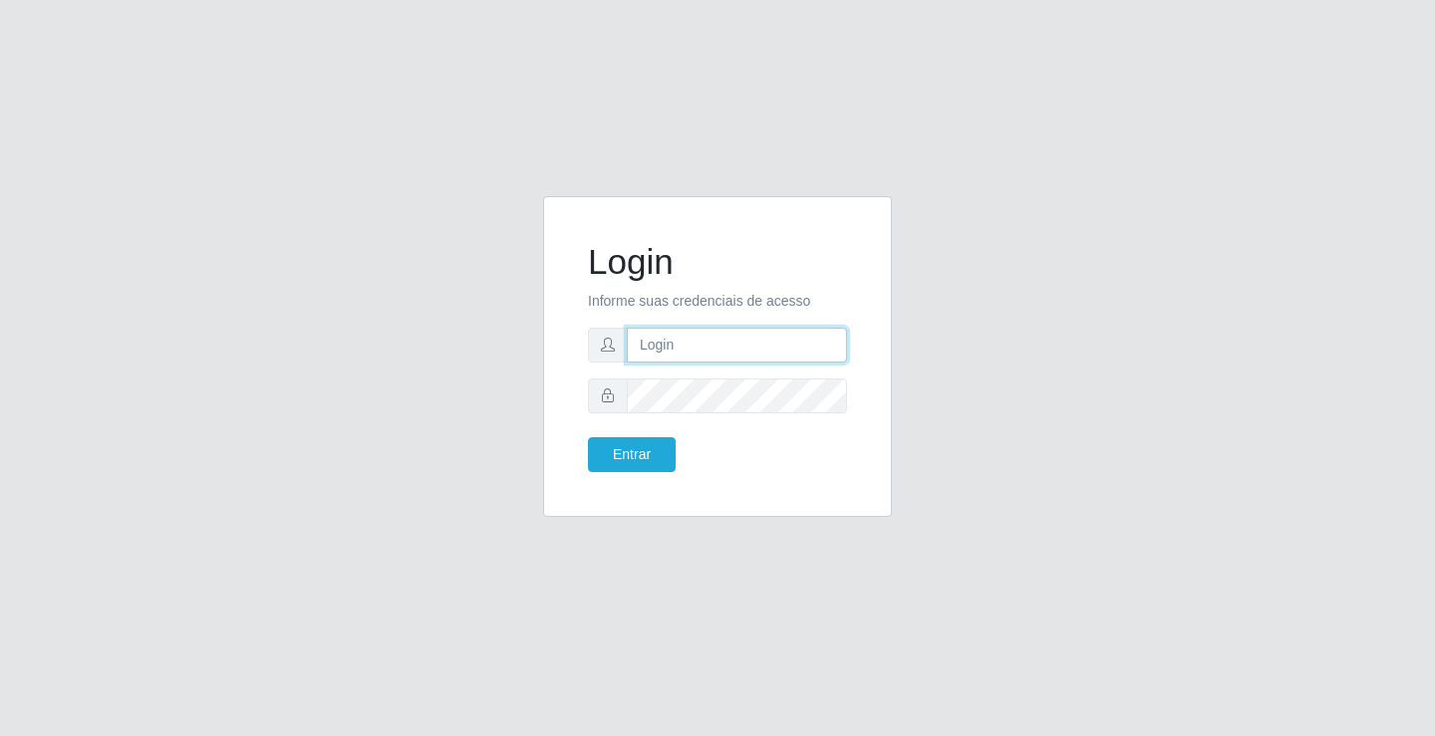
click at [664, 347] on input "text" at bounding box center [737, 345] width 220 height 35
type input "ediane@ideal"
click at [588, 437] on button "Entrar" at bounding box center [632, 454] width 88 height 35
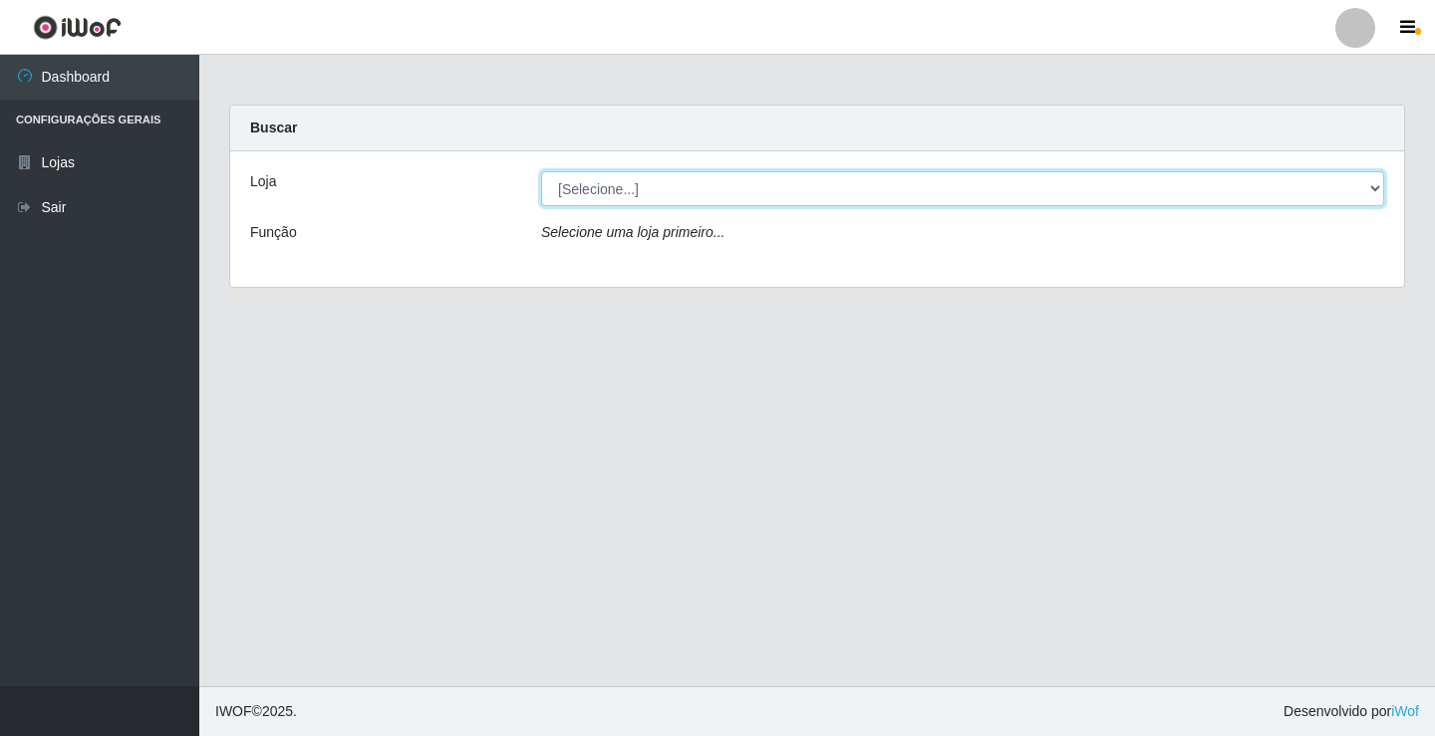
drag, startPoint x: 594, startPoint y: 185, endPoint x: 594, endPoint y: 198, distance: 13.0
click at [594, 185] on select "[Selecione...] Ideal - Conceição" at bounding box center [962, 188] width 843 height 35
select select "231"
click at [541, 171] on select "[Selecione...] Ideal - Conceição" at bounding box center [962, 188] width 843 height 35
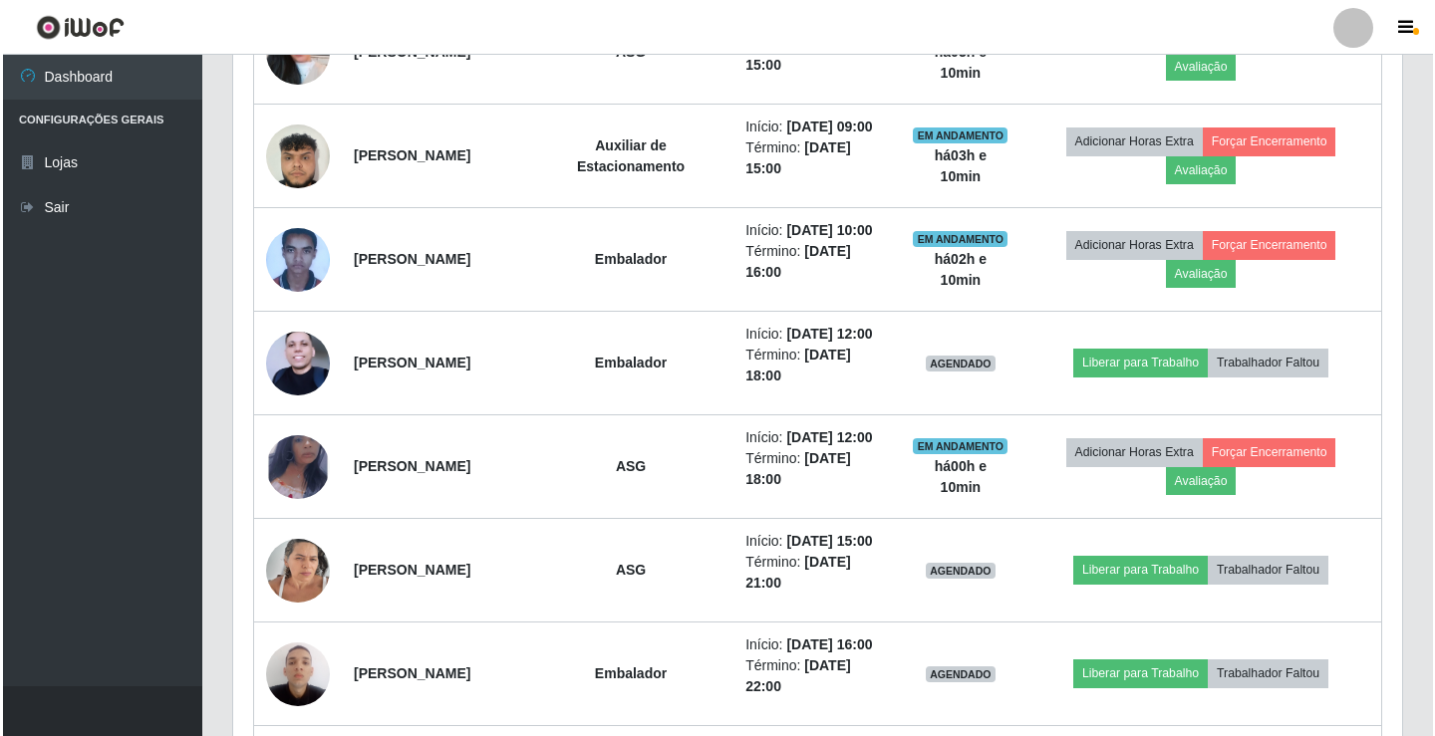
scroll to position [1096, 0]
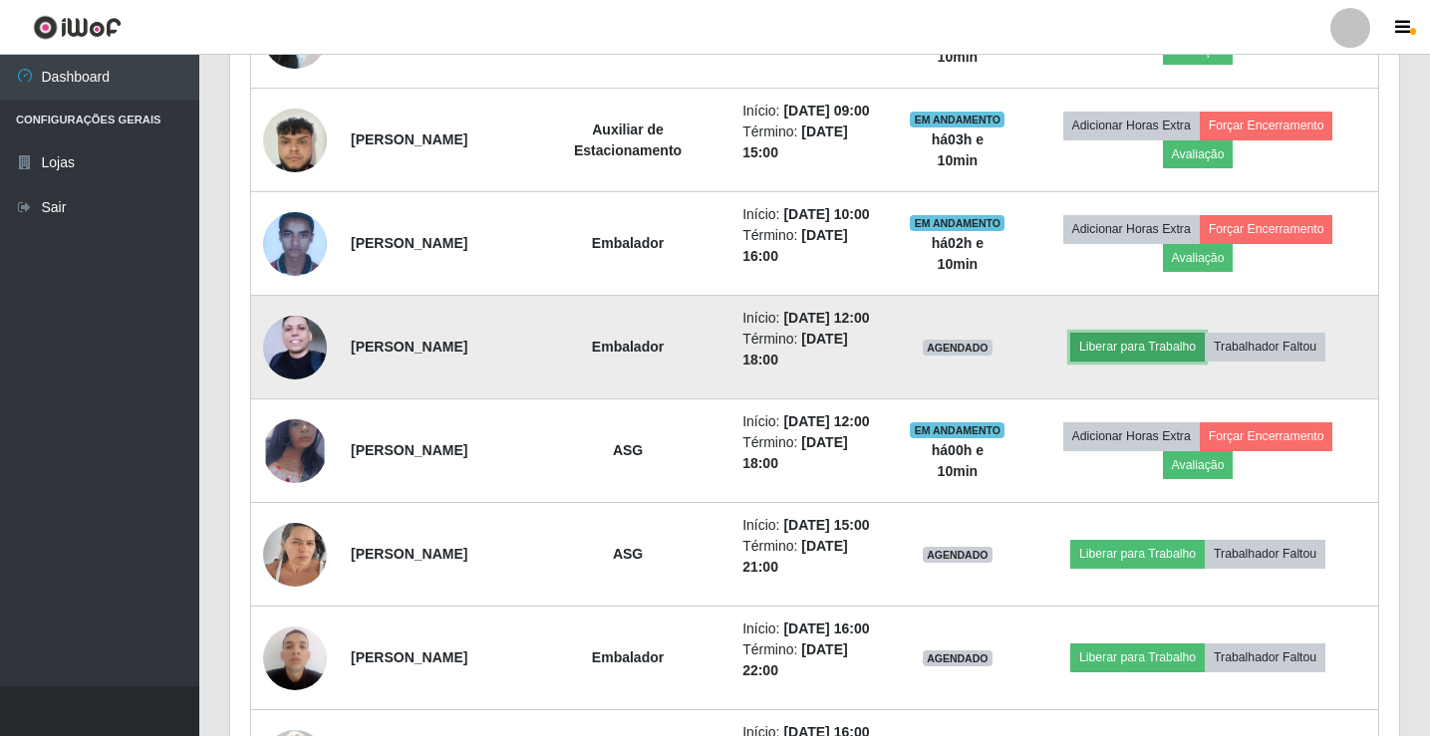
click at [1141, 361] on button "Liberar para Trabalho" at bounding box center [1137, 347] width 135 height 28
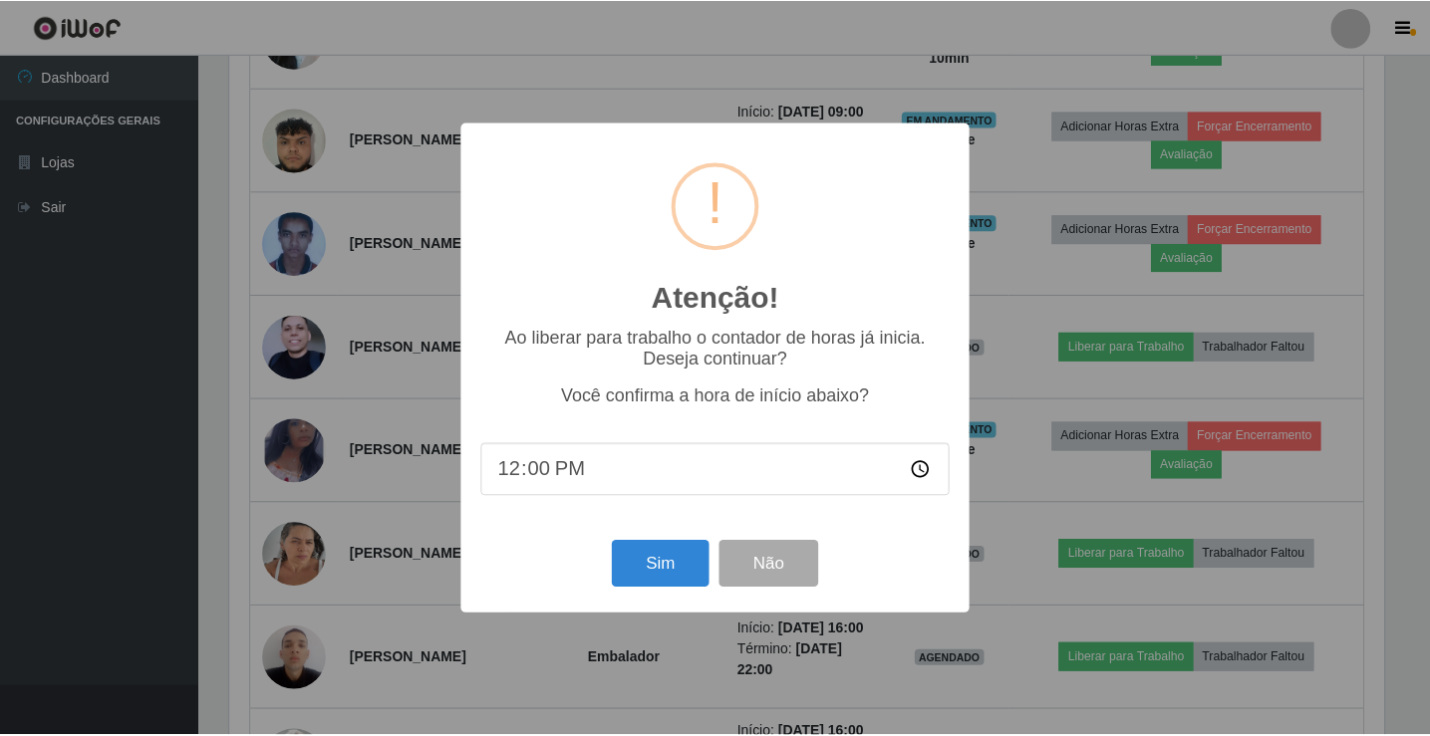
scroll to position [414, 1159]
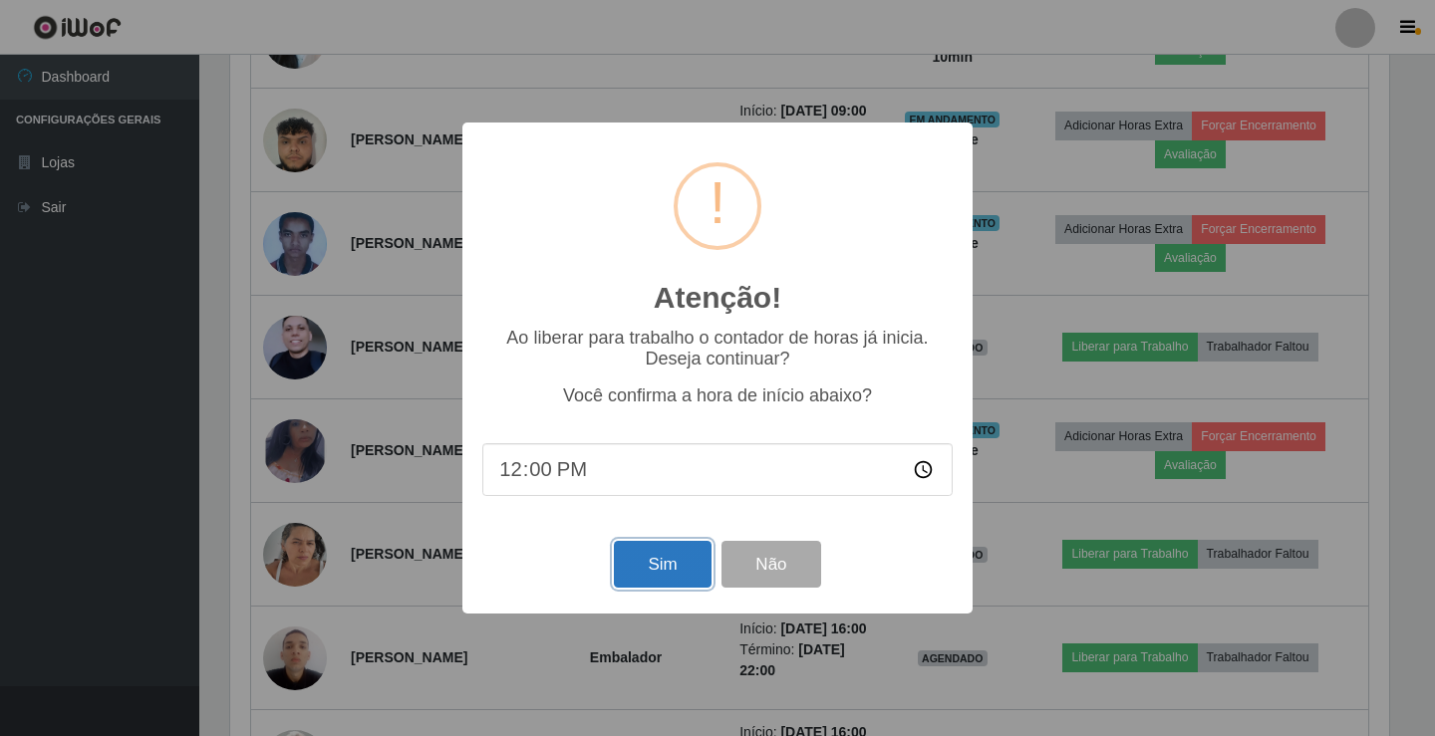
click at [669, 561] on button "Sim" at bounding box center [662, 564] width 97 height 47
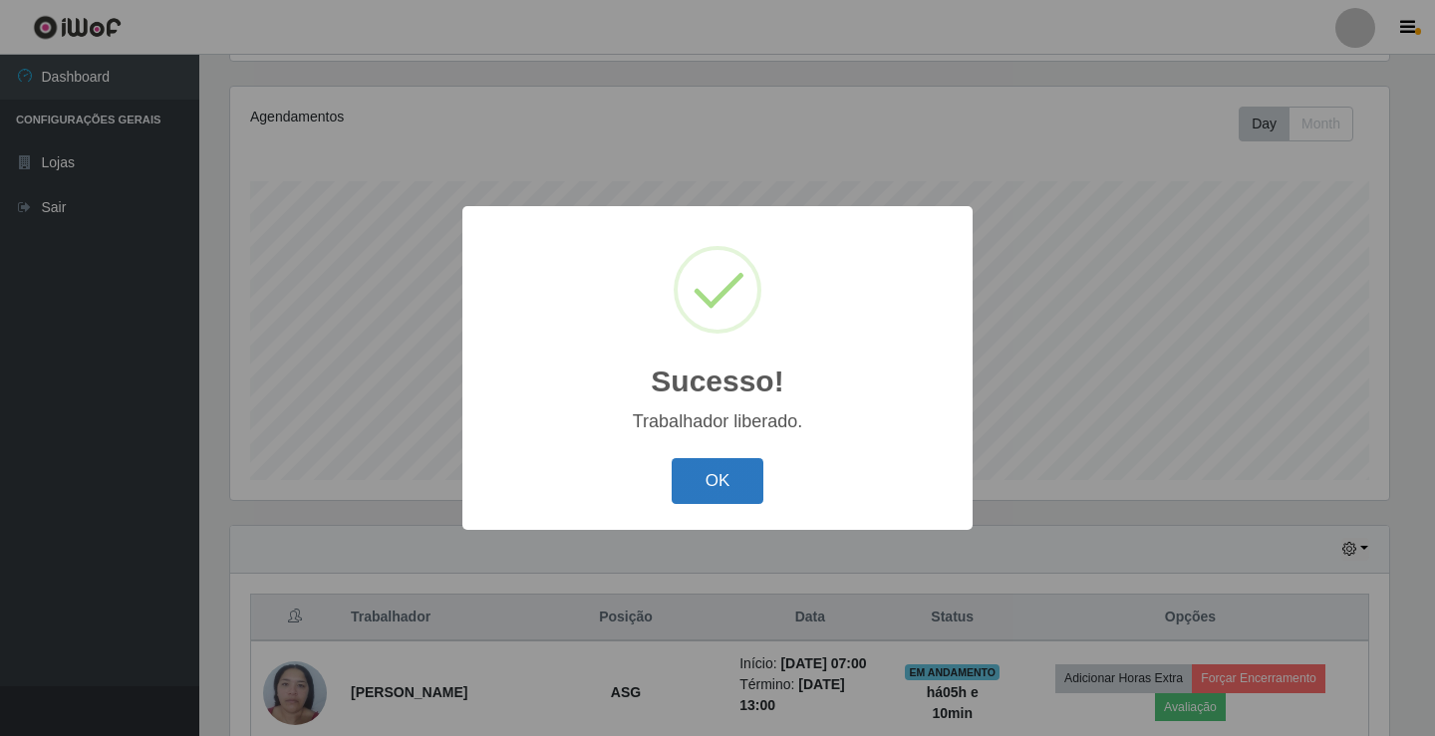
click at [728, 475] on button "OK" at bounding box center [718, 481] width 93 height 47
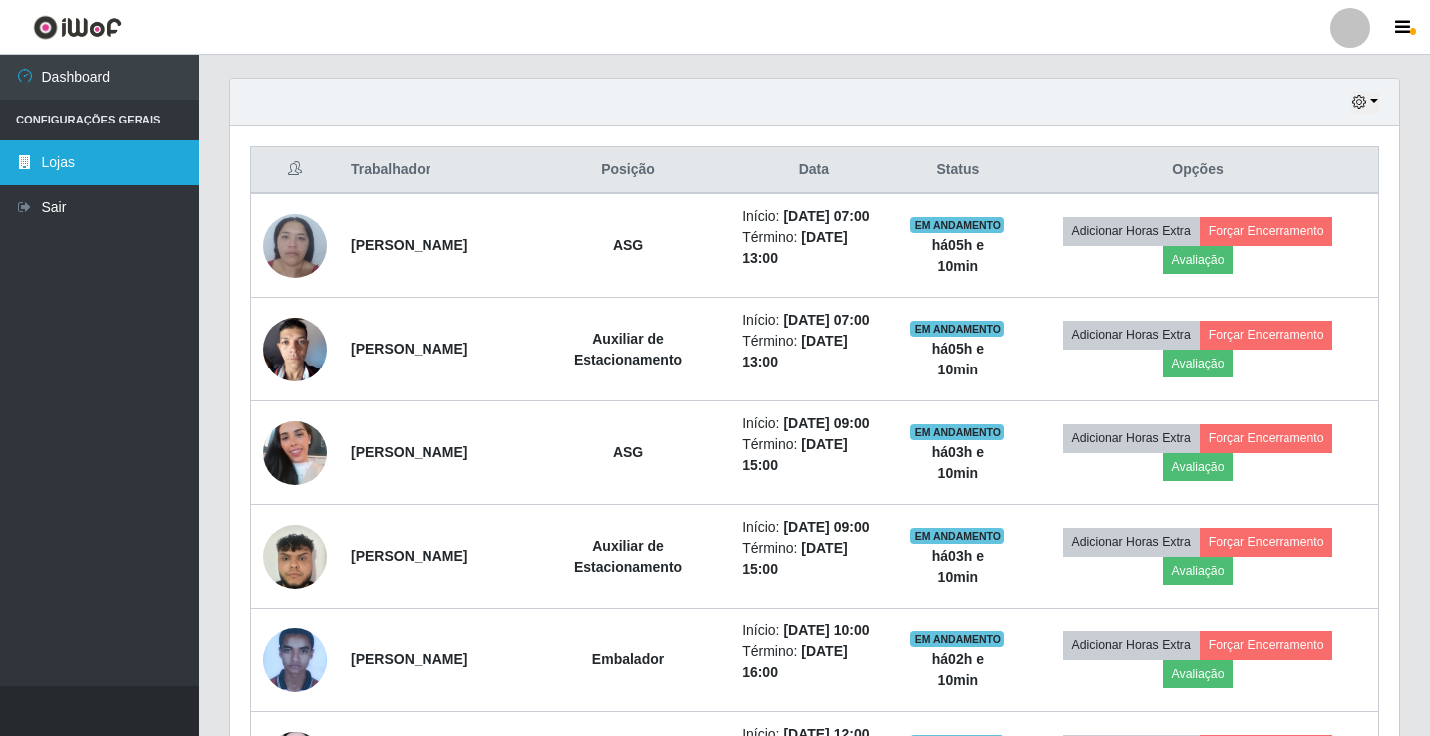
scroll to position [531, 0]
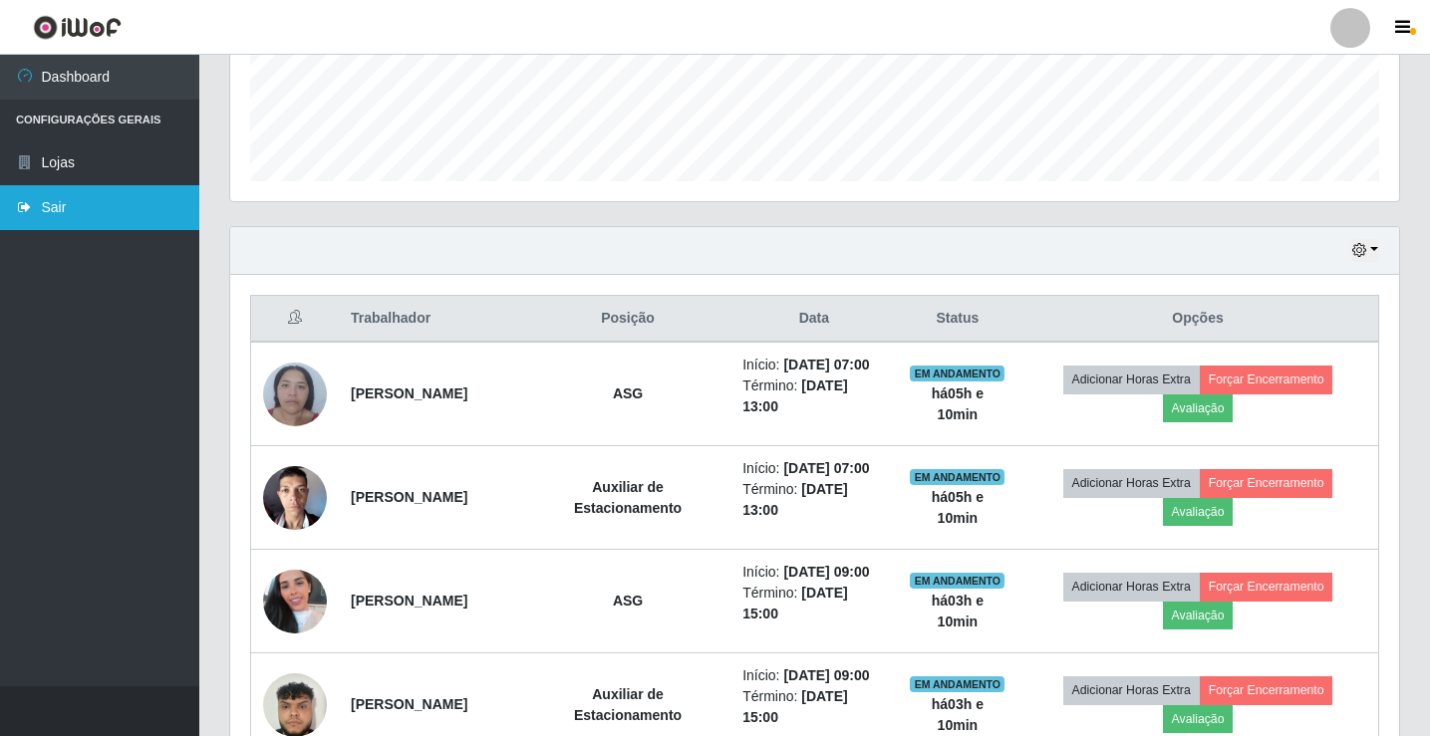
click at [81, 200] on link "Sair" at bounding box center [99, 207] width 199 height 45
